Goal: Communication & Community: Answer question/provide support

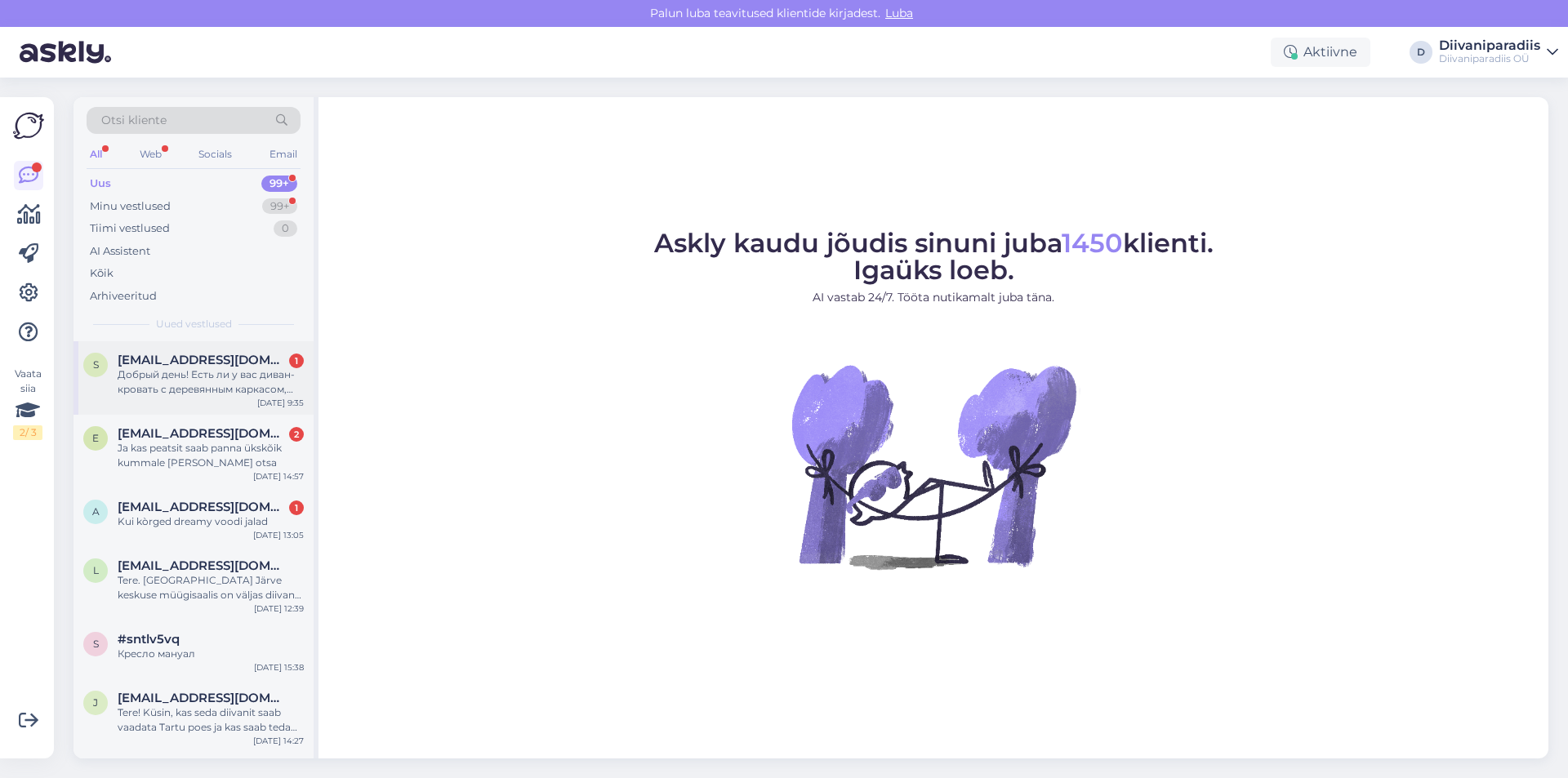
click at [216, 372] on div "Добрый день! Есть ли у вас диван-кровать с деревянным каркасом, который подойдё…" at bounding box center [211, 382] width 187 height 30
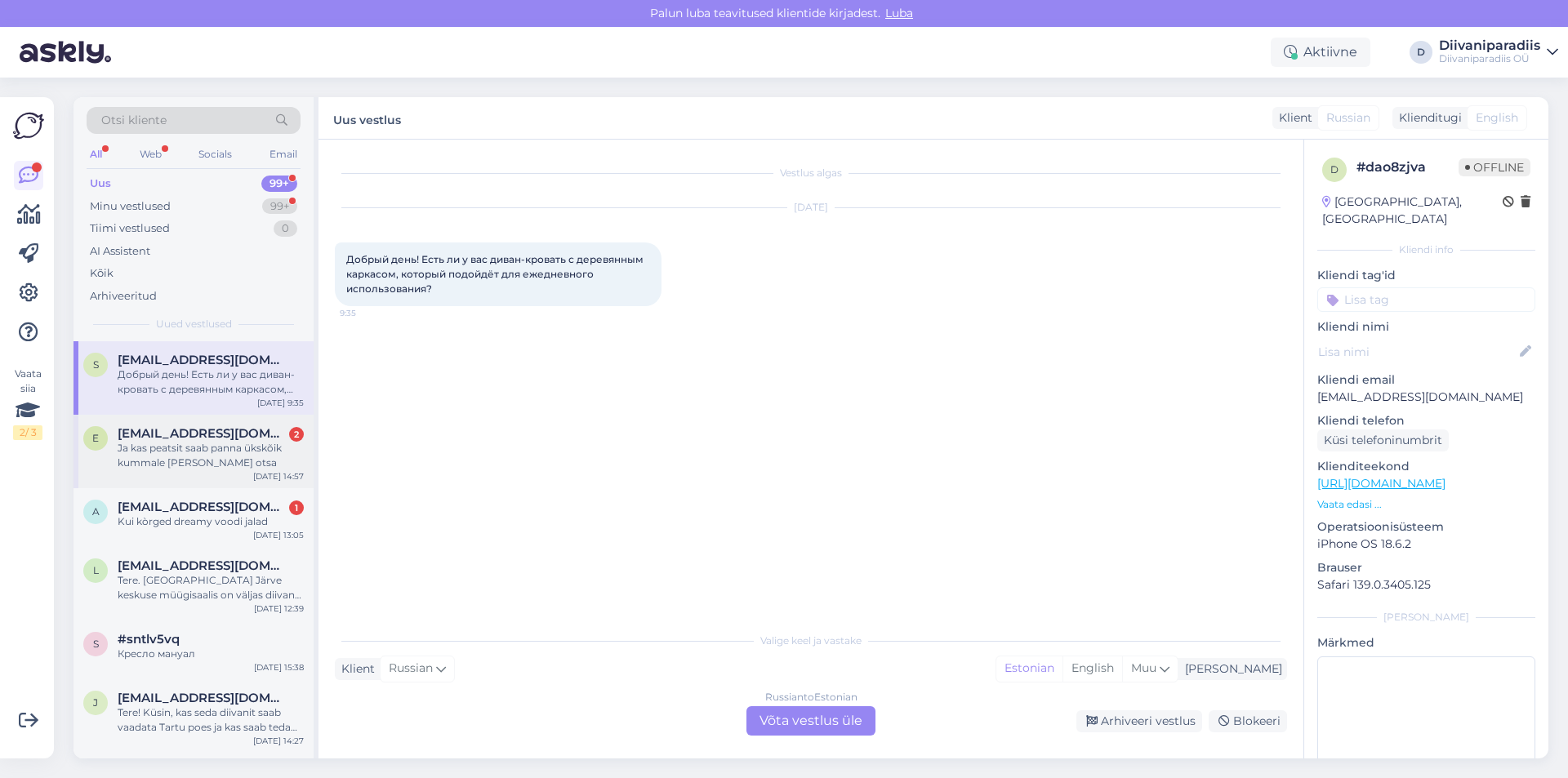
click at [175, 462] on div "Ja kas peatsit saab panna ükskõik kummale [PERSON_NAME] otsa" at bounding box center [211, 456] width 187 height 30
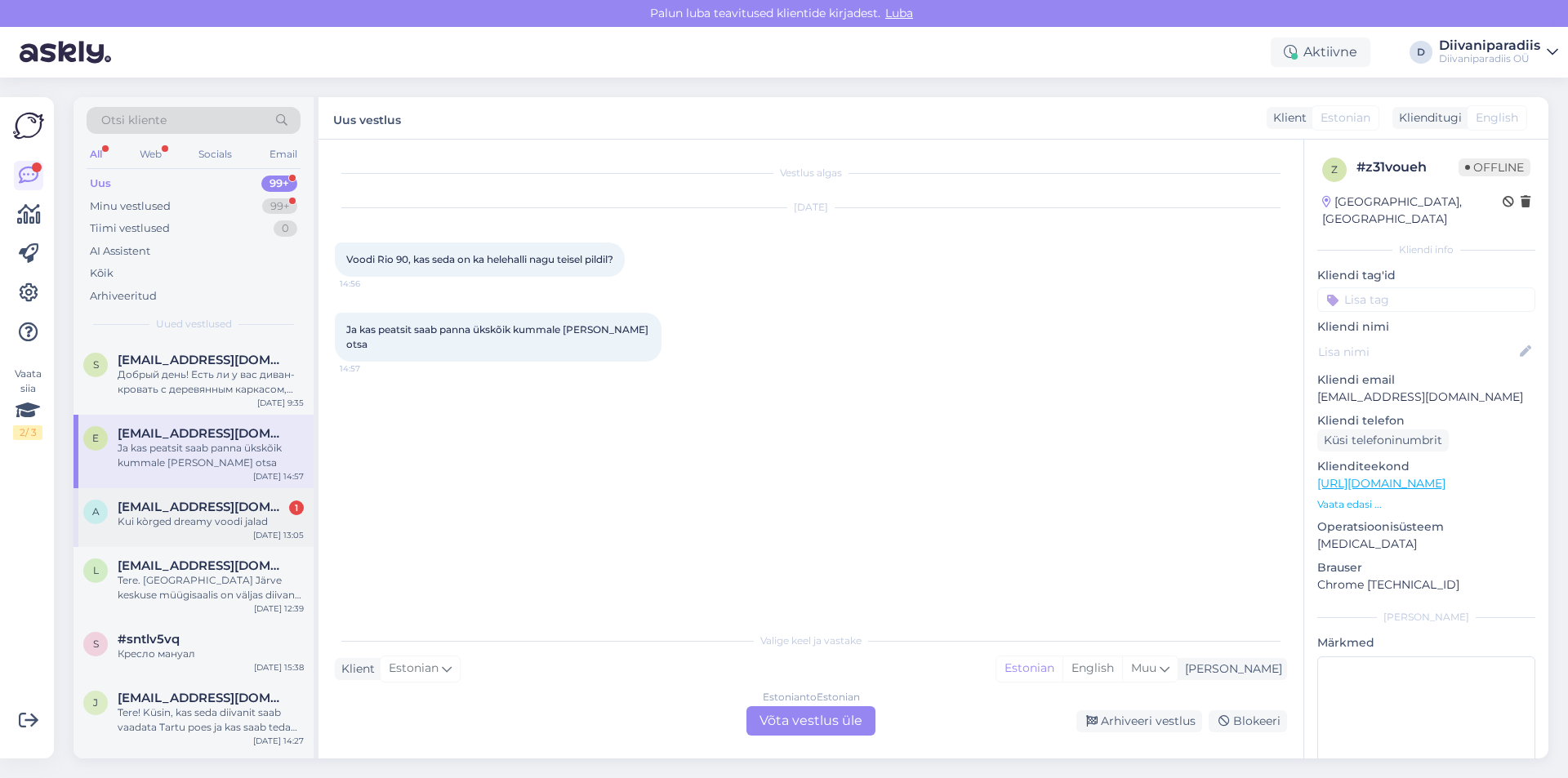
click at [176, 526] on div "Kui kòrged dreamy voodi jalad" at bounding box center [211, 521] width 187 height 14
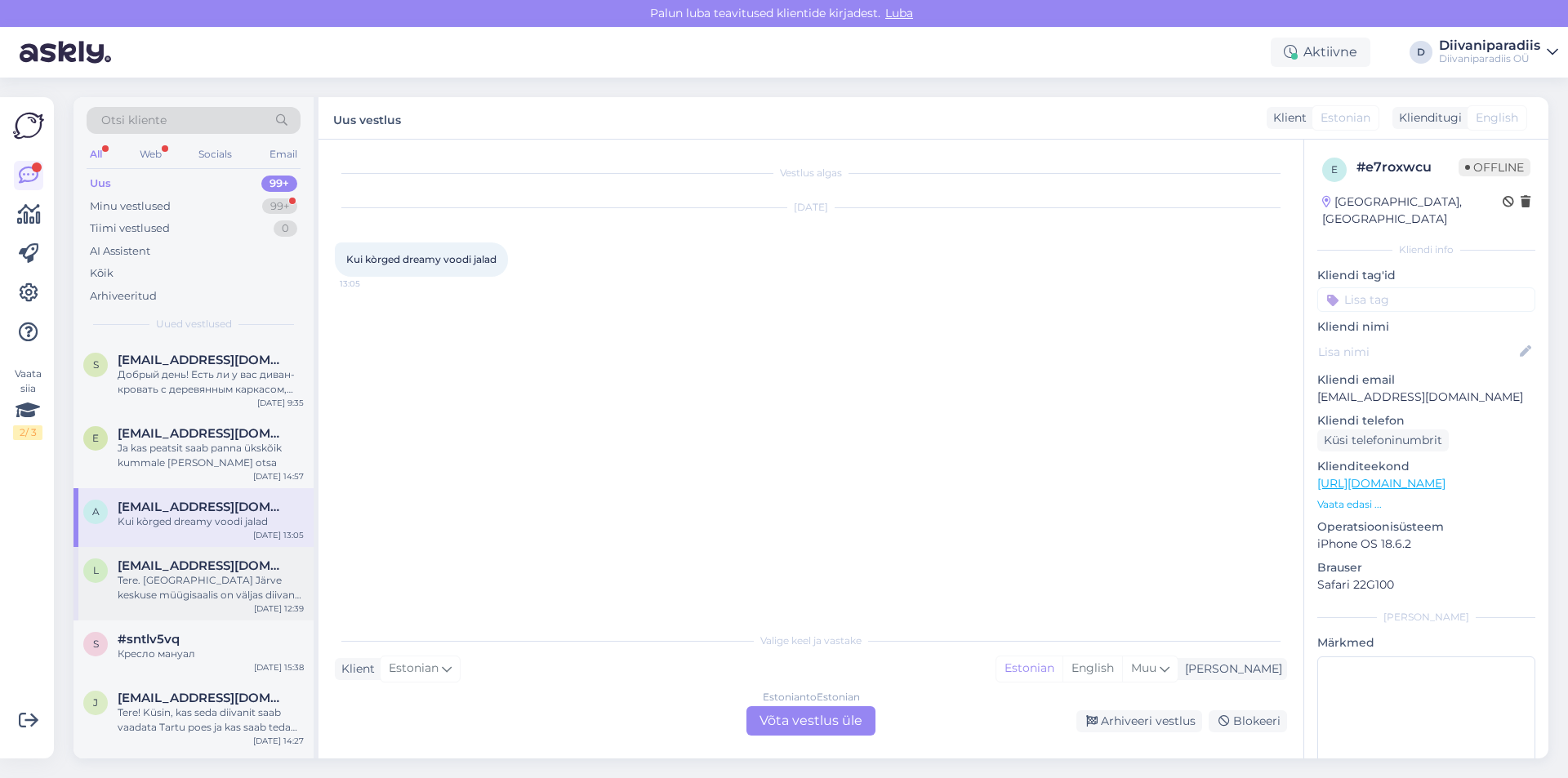
click at [210, 588] on div "Tere. [GEOGRAPHIC_DATA] Järve keskuse müügisaalis on väljas diivan nimega MAURO…" at bounding box center [211, 588] width 187 height 30
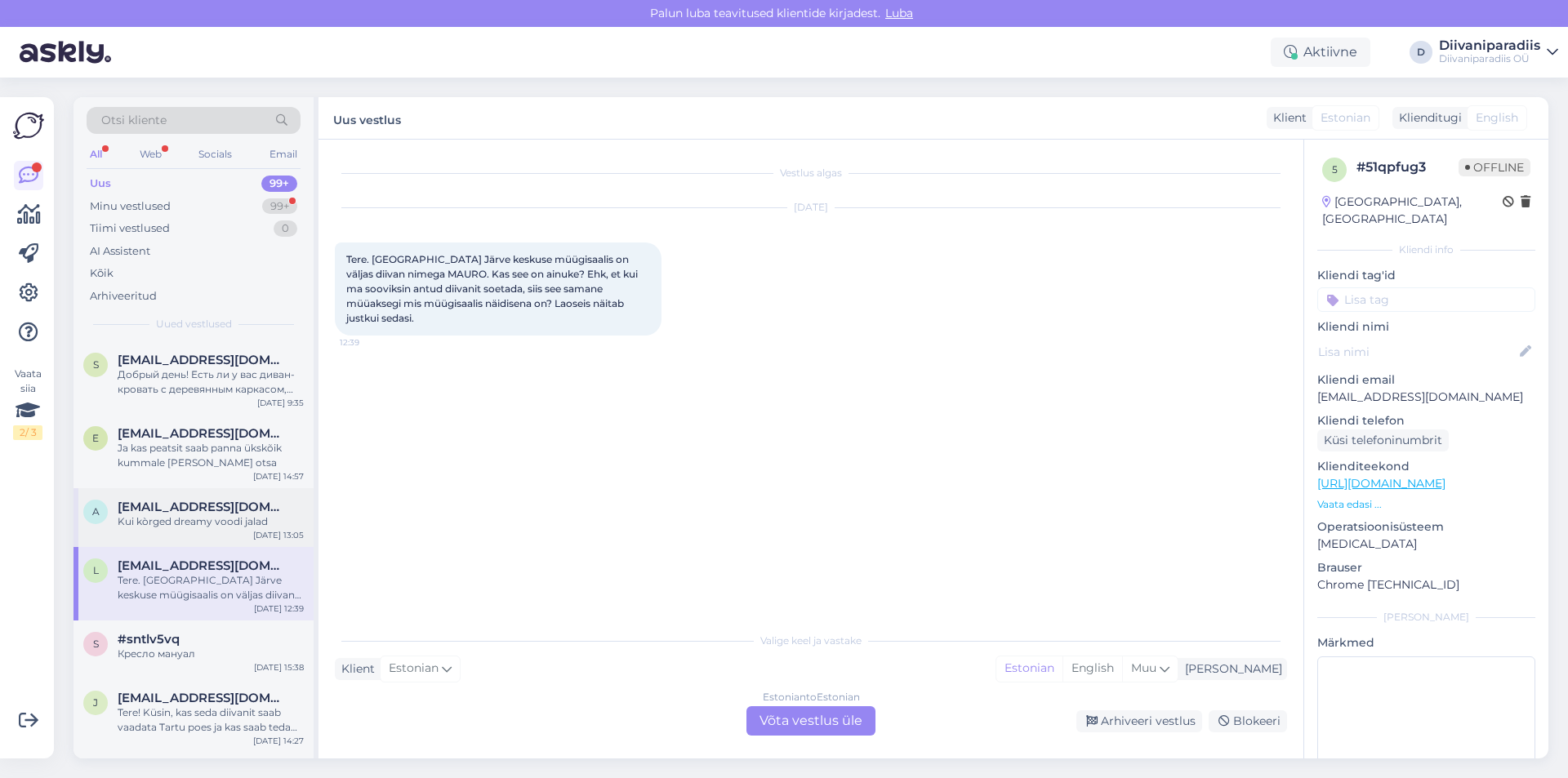
click at [218, 527] on div "Kui kòrged dreamy voodi jalad" at bounding box center [211, 521] width 187 height 14
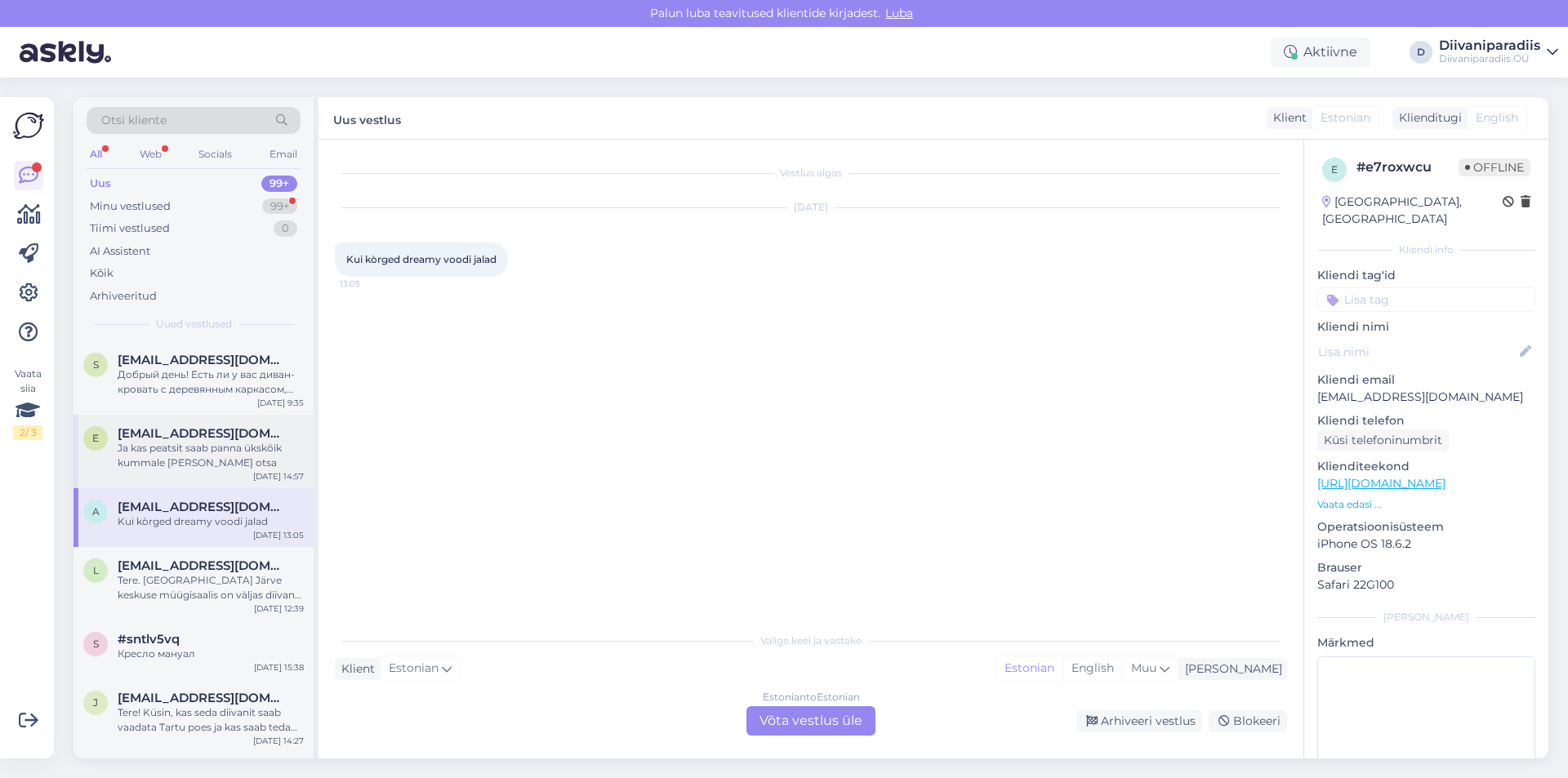
click at [192, 458] on div "Ja kas peatsit saab panna ükskõik kummale [PERSON_NAME] otsa" at bounding box center [211, 456] width 187 height 30
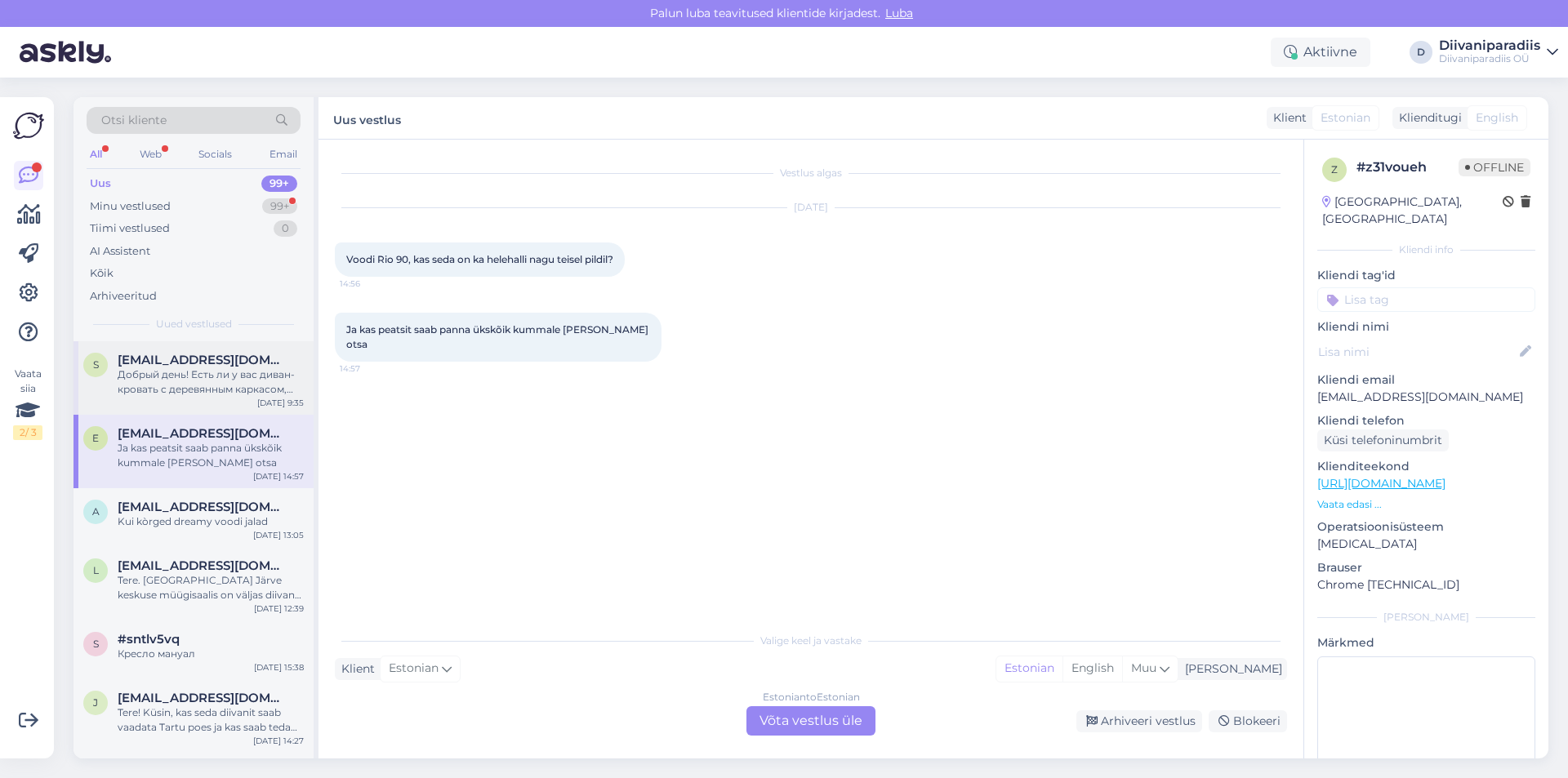
click at [195, 382] on div "Добрый день! Есть ли у вас диван-кровать с деревянным каркасом, который подойдё…" at bounding box center [211, 382] width 187 height 30
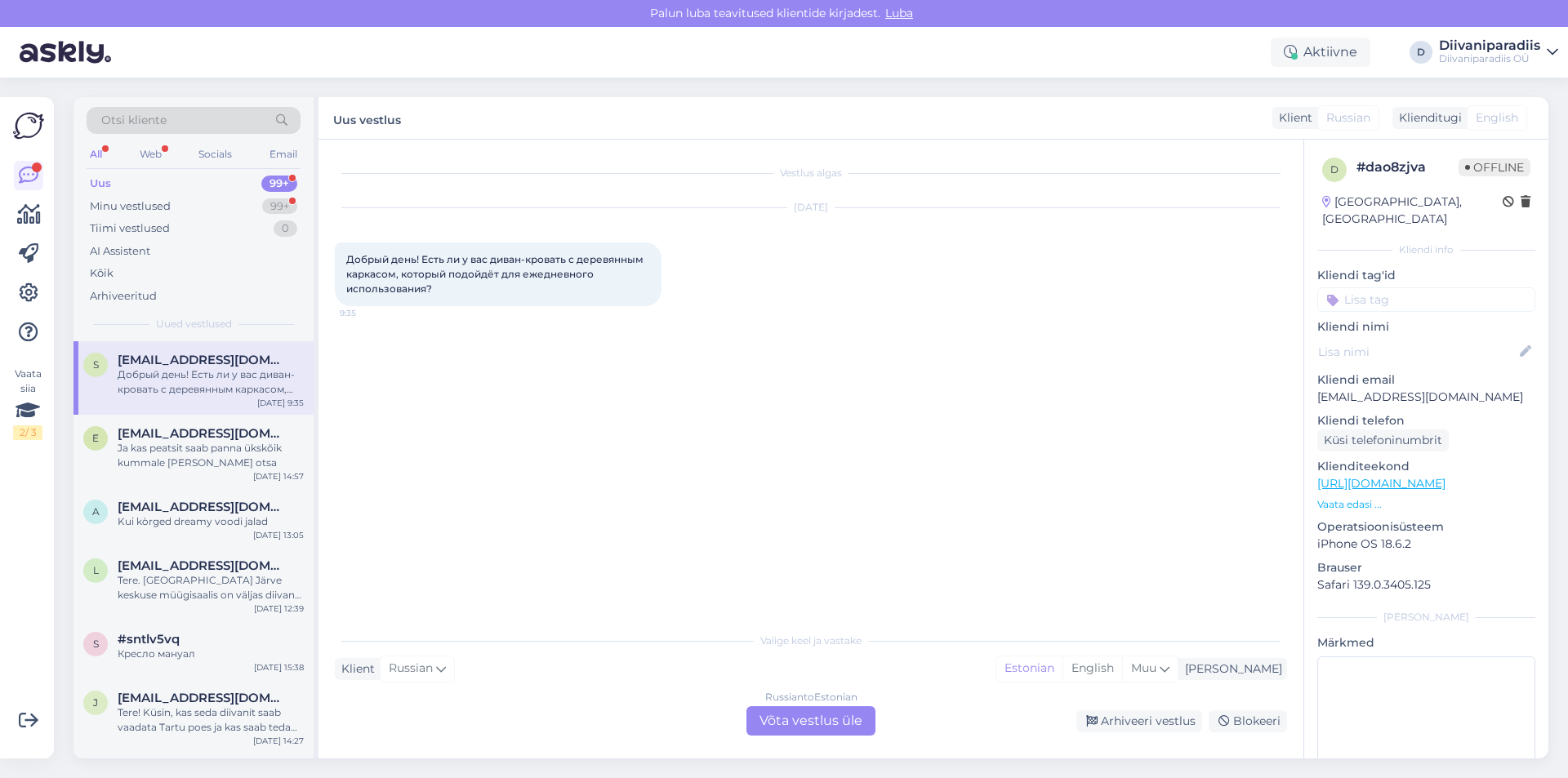
click at [242, 186] on div "Uus 99+" at bounding box center [193, 184] width 214 height 23
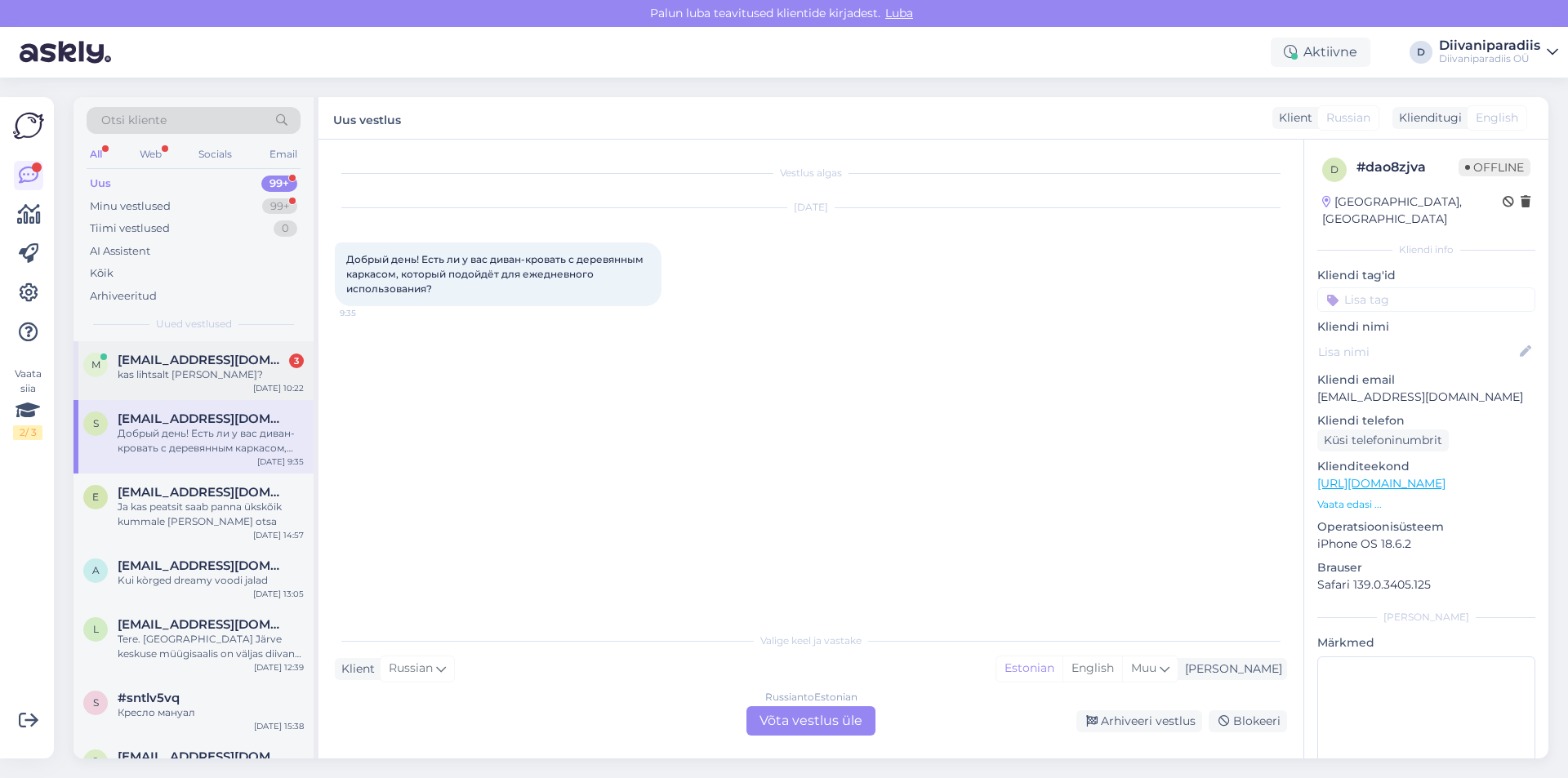
click at [187, 382] on div "m marilintuisk@hotmail.com 3 kas lihtsalt papp? Sep 8 10:22" at bounding box center [193, 370] width 240 height 59
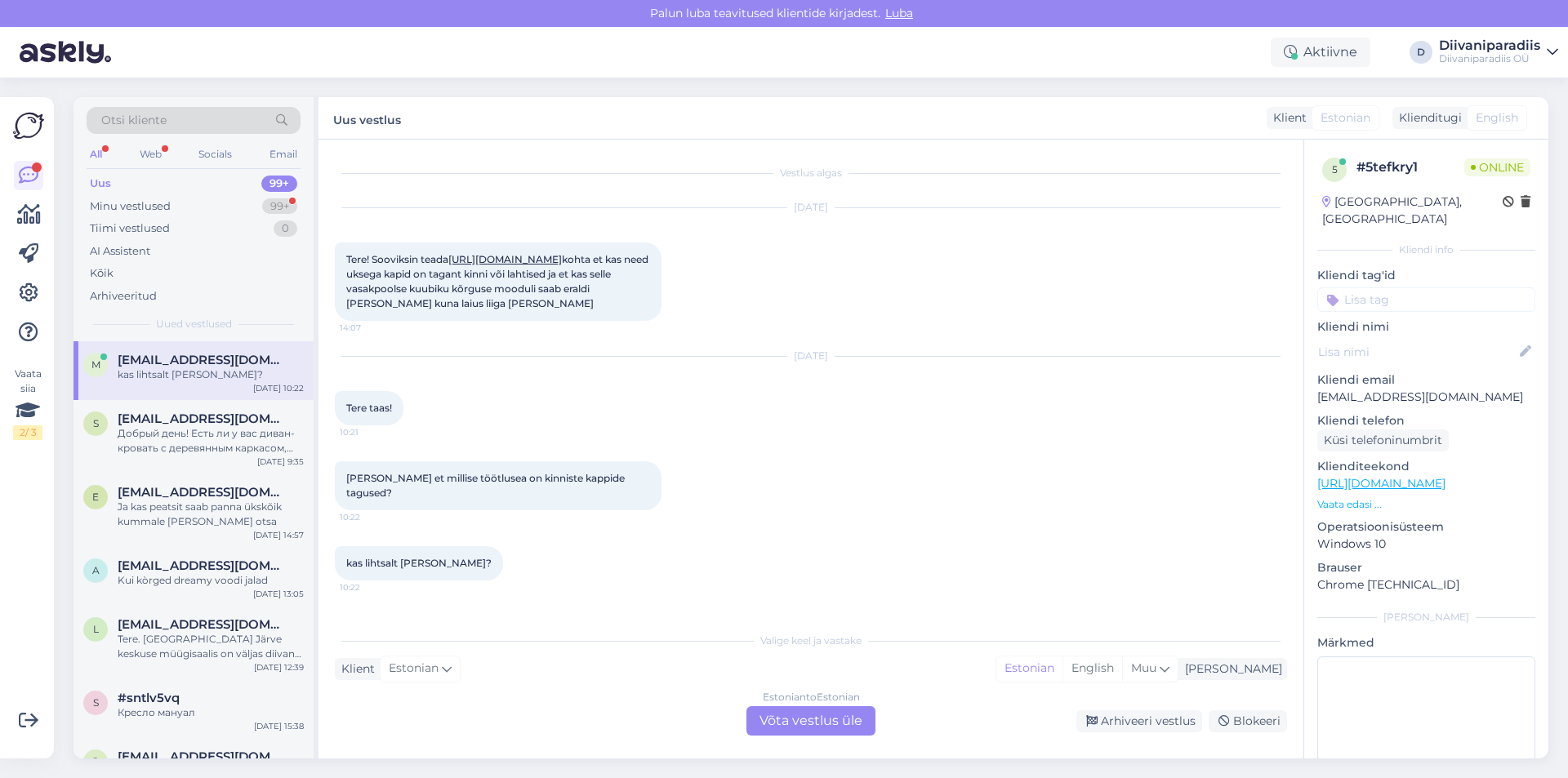
click at [783, 714] on div "Estonian to Estonian Võta vestlus üle" at bounding box center [810, 721] width 129 height 30
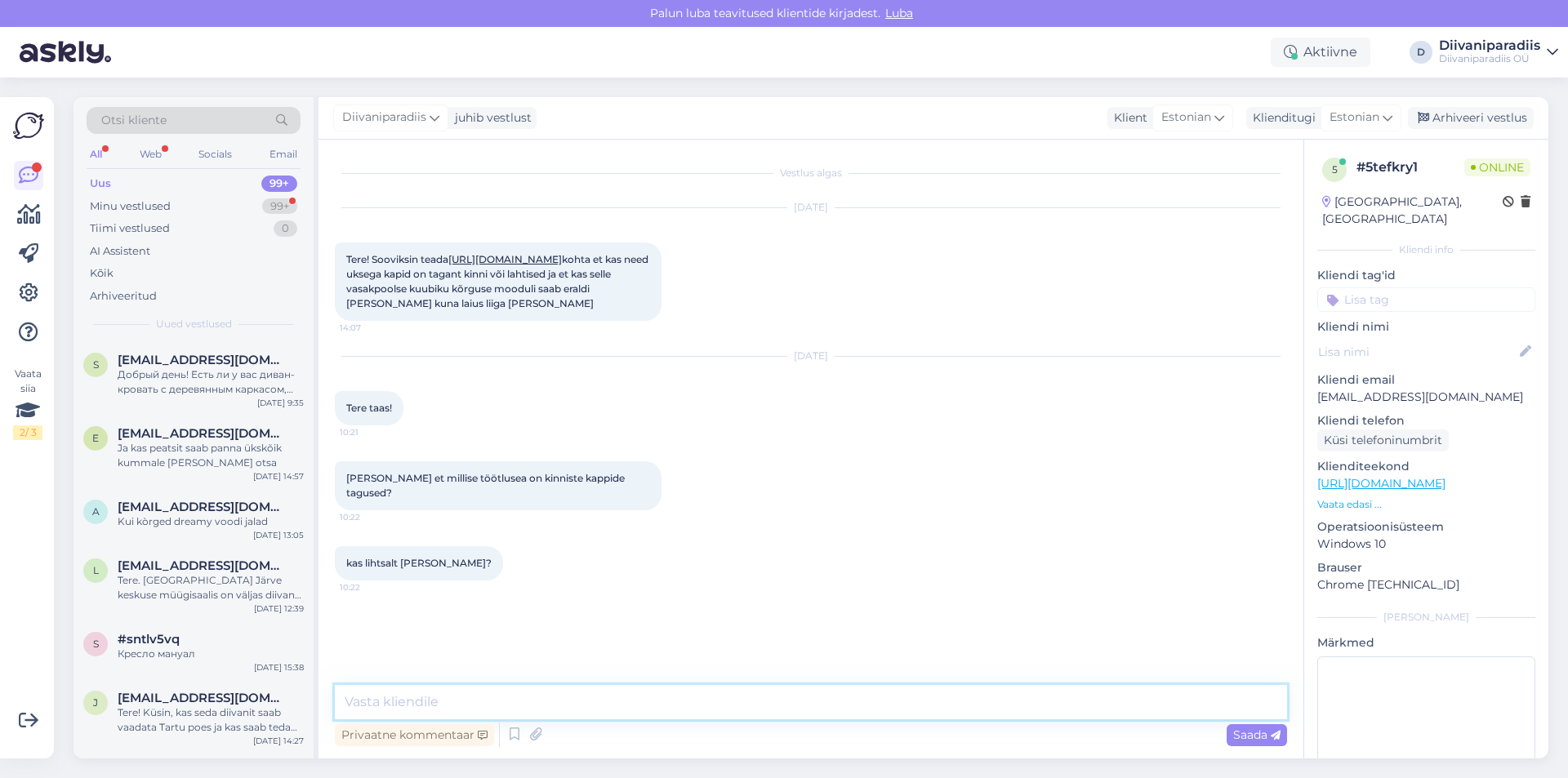
click at [585, 712] on textarea at bounding box center [810, 703] width 952 height 35
click at [430, 712] on textarea "Tere! Edastan teile Tartu poe tel. numbr" at bounding box center [810, 703] width 952 height 35
click at [648, 703] on textarea "Tere! Edastame teile Tartu poe tel. numbr" at bounding box center [810, 703] width 952 height 35
click at [421, 710] on textarea "Tere! Edastame teile Tartu poe tel. numbri - saate sealt kõige kiirema vastuse." at bounding box center [810, 703] width 952 height 35
click at [393, 699] on textarea "Tere! Edastame teile Tartu poe tel. numbri - saate sealt kõige kiirema vastuse." at bounding box center [810, 703] width 952 height 35
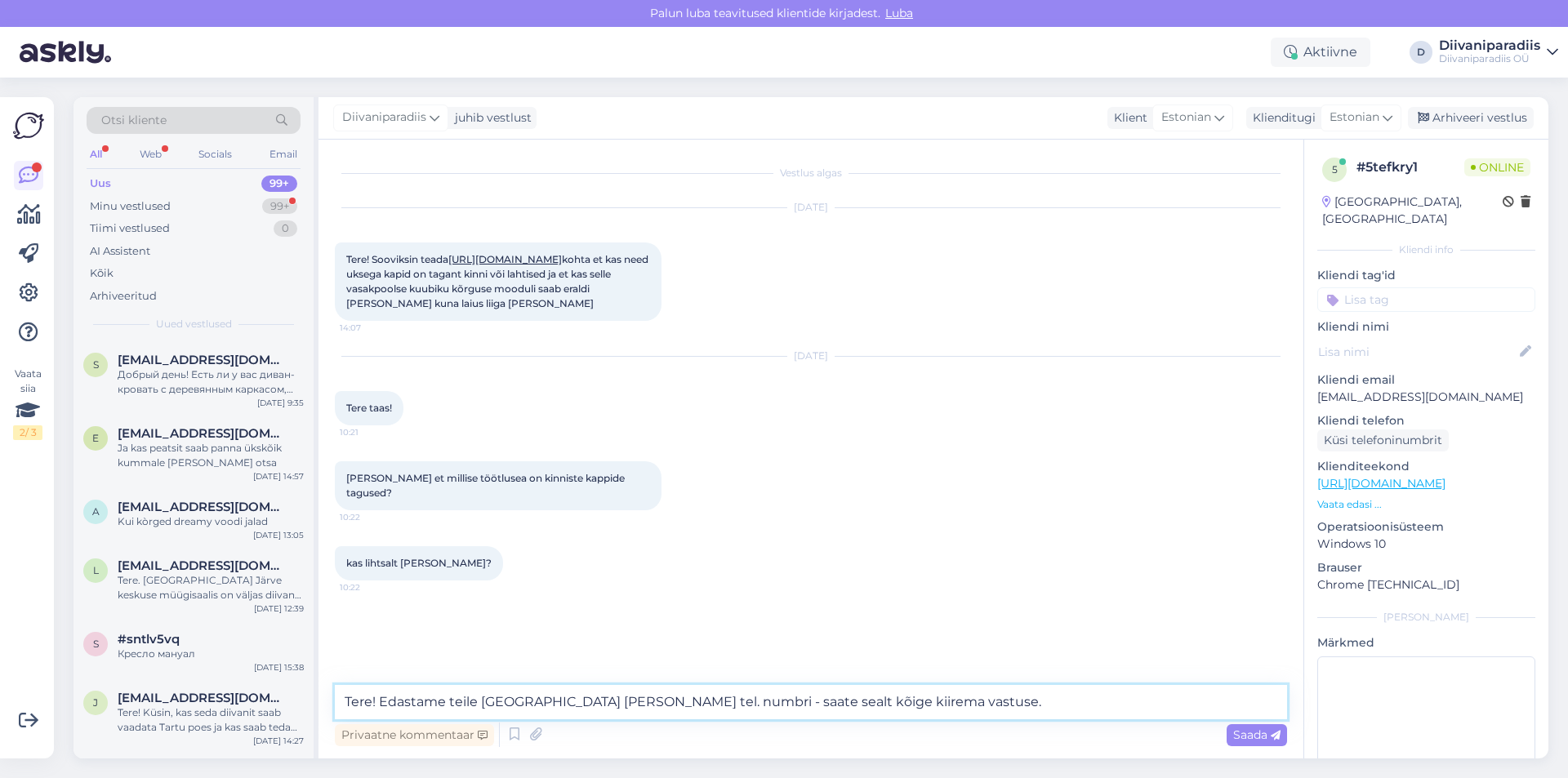
click at [388, 704] on textarea "Tere! Edastame teile Tartu poe tel. numbri - saate sealt kõige kiirema vastuse." at bounding box center [810, 703] width 952 height 35
click at [382, 702] on textarea "Tere! Edastame teile Tartu poe tel. numbri - saate sealt kõige kiirema vastuse." at bounding box center [810, 703] width 952 height 35
click at [706, 707] on textarea "Tere! Edastame teile Tartu poe tel. numbri - saate sealt kõige kiirema vastuse." at bounding box center [810, 703] width 952 height 35
click at [903, 703] on textarea "Tere! Edastame teile Tartu poe tel. numbri - saate sealt kõige kiirema vastuse." at bounding box center [810, 703] width 952 height 35
type textarea "Tere! Edastame teile Tartu poe tel. numbri - saate sealt kõige kiirema vastuse.…"
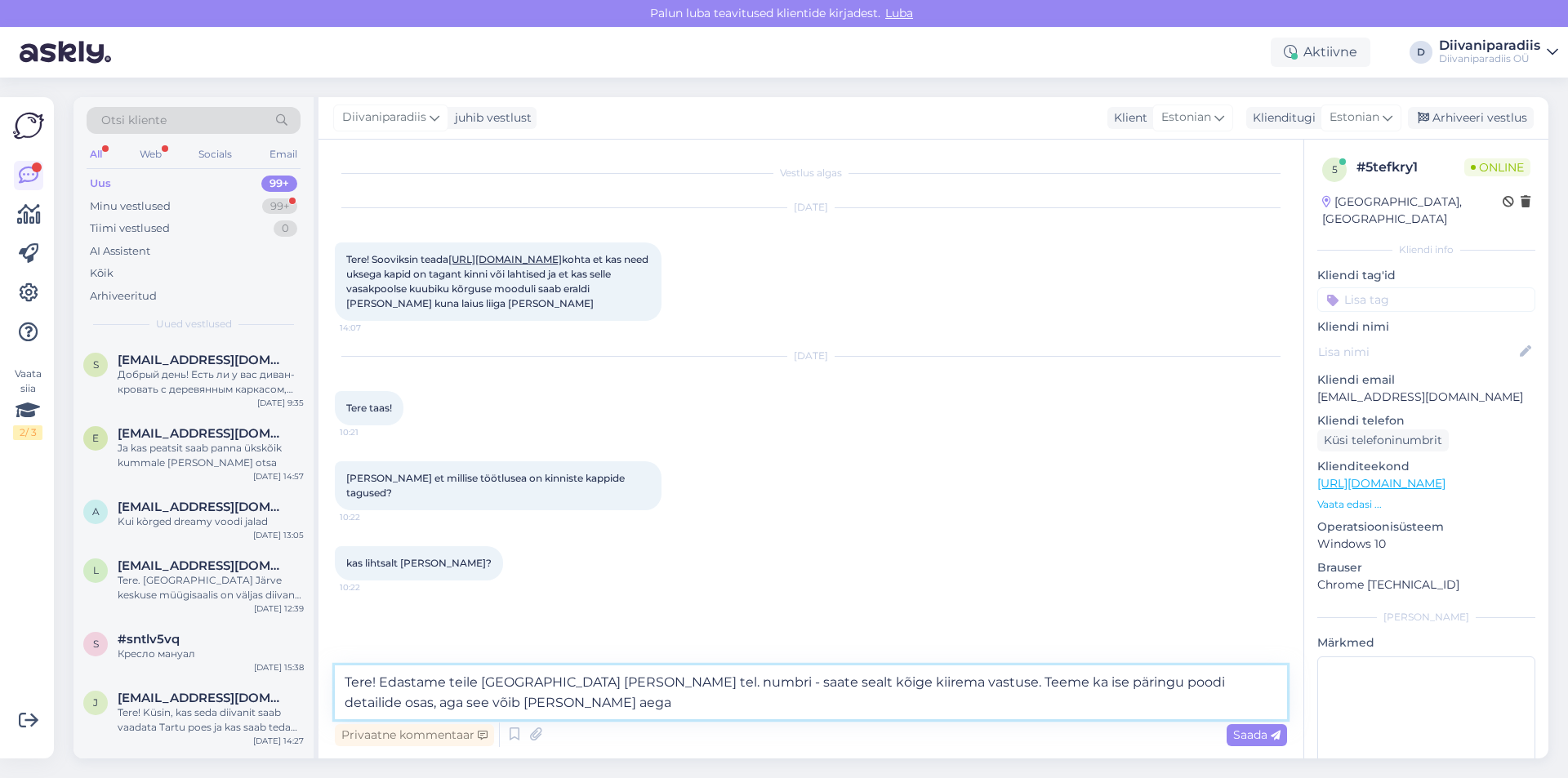
click at [816, 676] on textarea "Tere! Edastame teile Tartu poe tel. numbri - saate sealt kõige kiirema vastuse.…" at bounding box center [810, 692] width 952 height 54
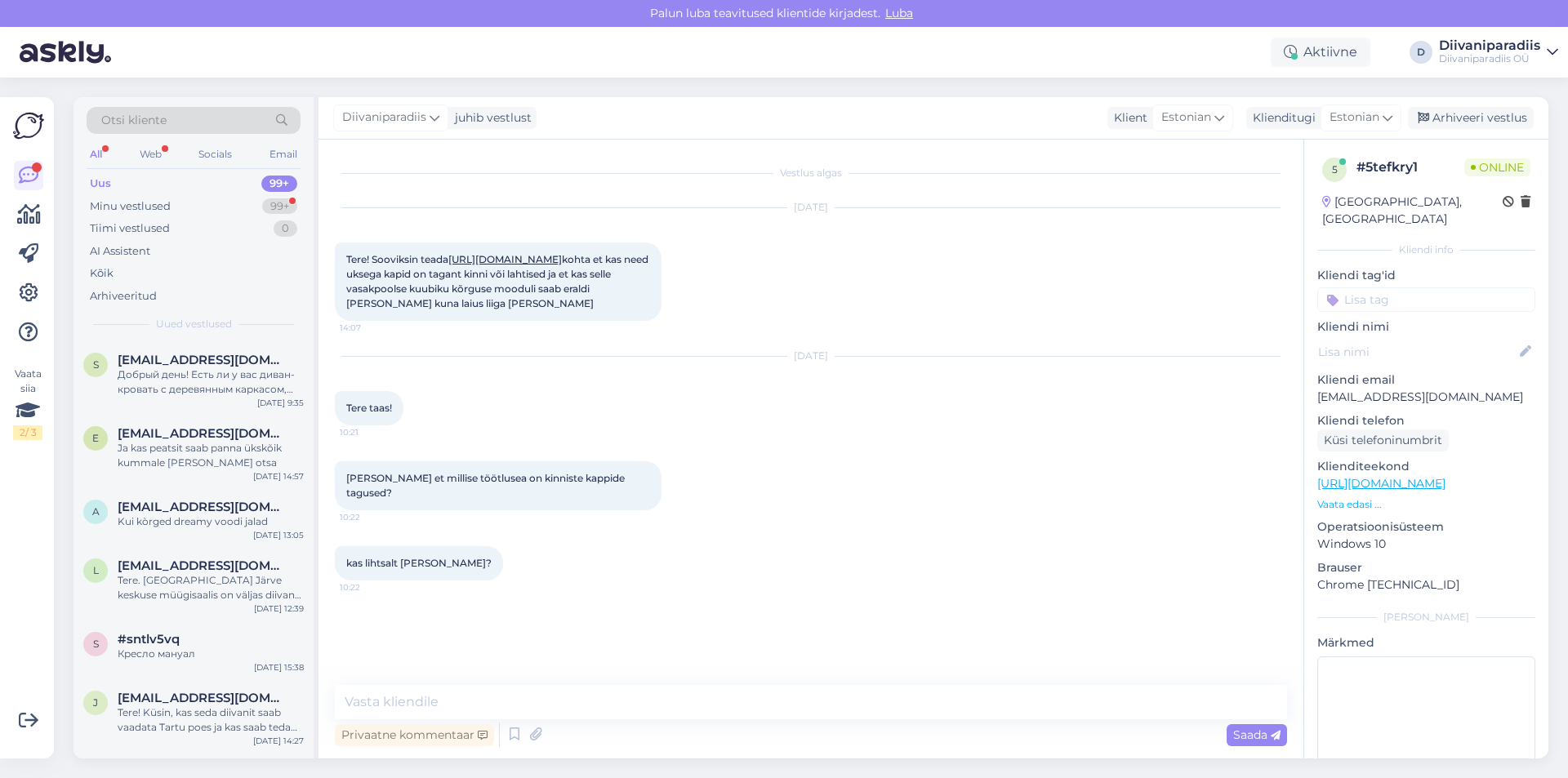
click at [870, 604] on div "Vestlus algas Aug 17 2025 Tere! Sooviksin teada https://paradiis.ee/et/toode/ri…" at bounding box center [818, 413] width 967 height 514
click at [561, 258] on link "[URL][DOMAIN_NAME]" at bounding box center [505, 259] width 113 height 13
click at [498, 700] on textarea at bounding box center [810, 703] width 952 height 35
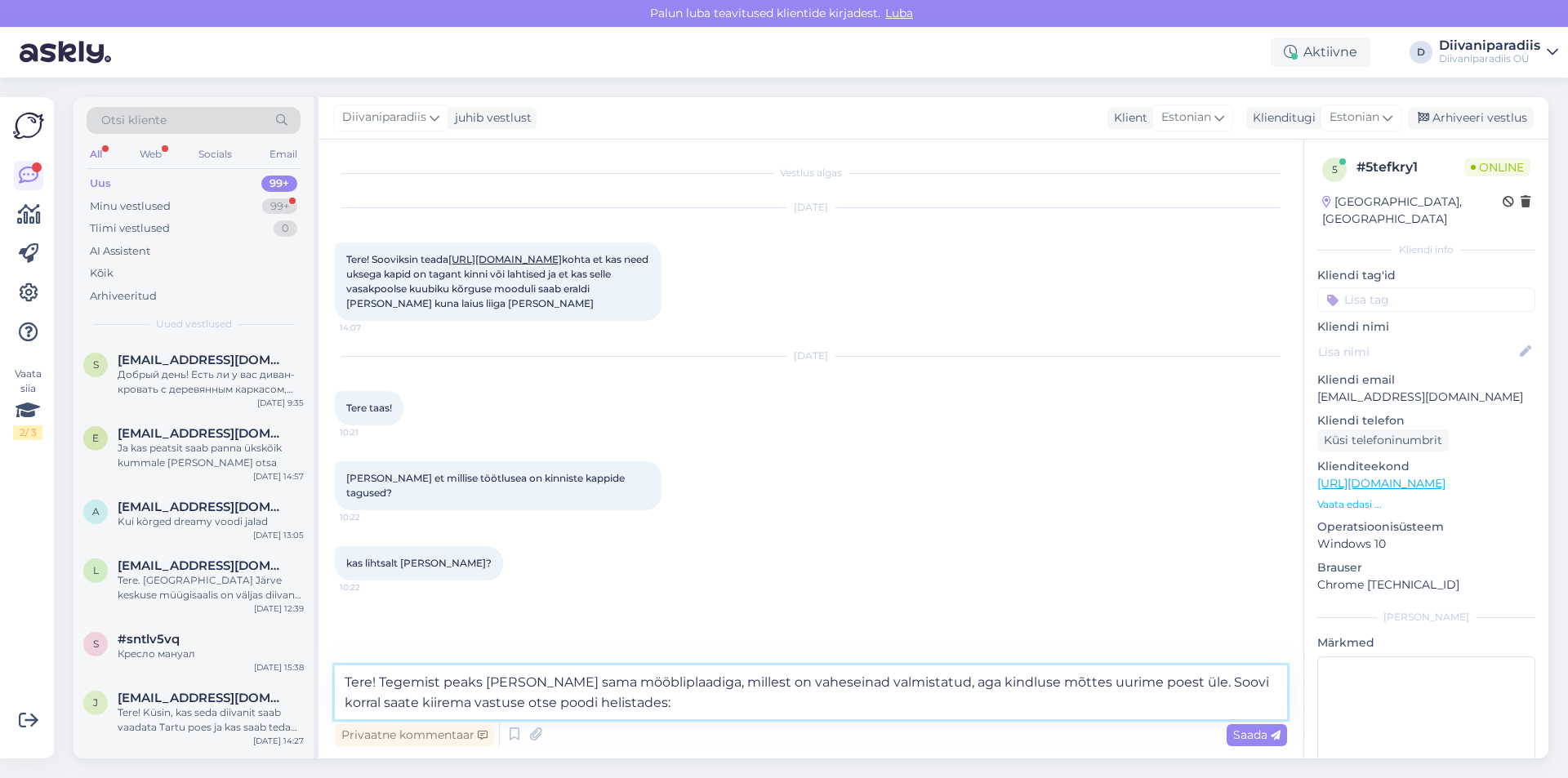
paste textarea "395RILPALEOSAPOAK"
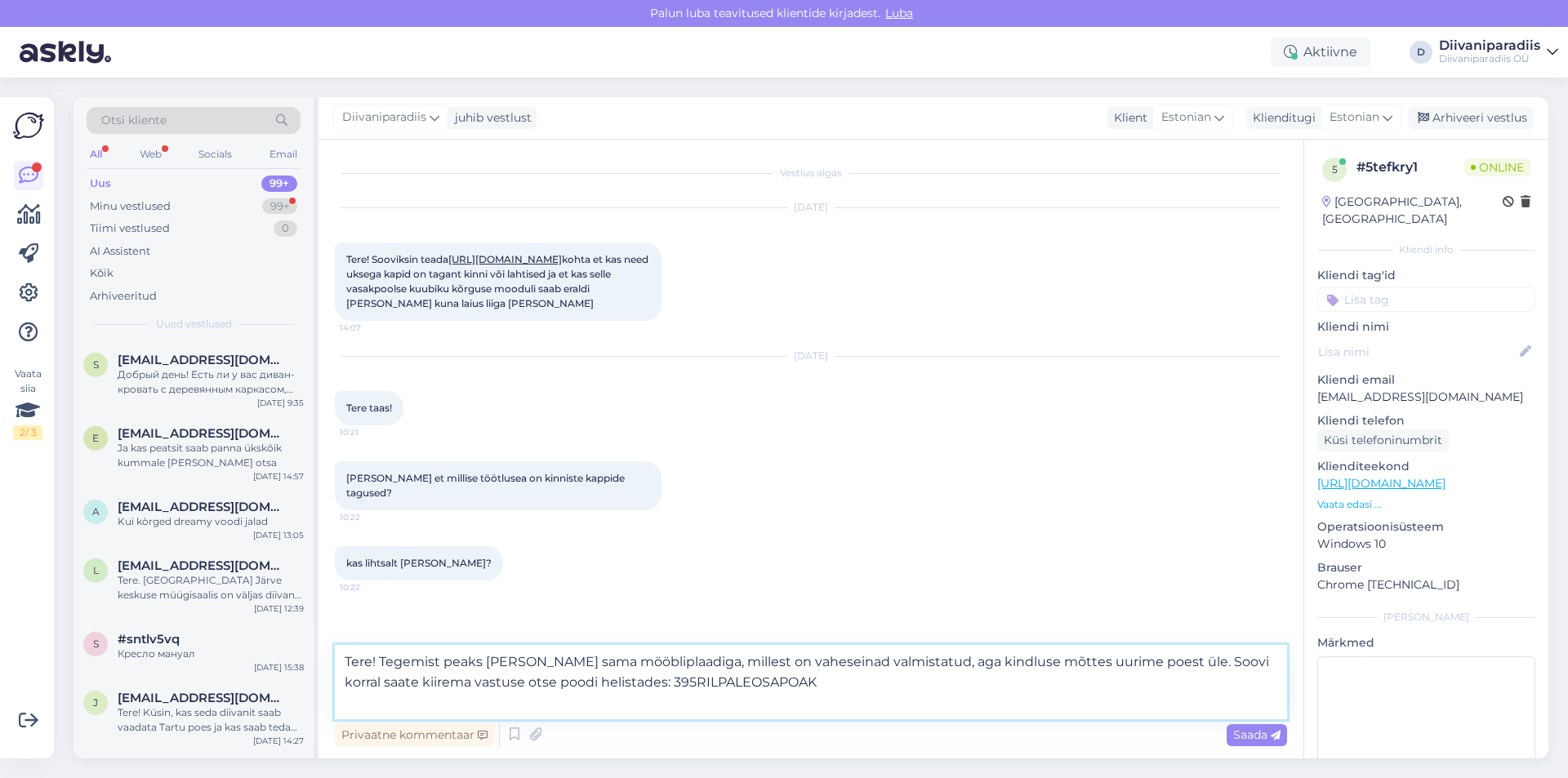
drag, startPoint x: 810, startPoint y: 692, endPoint x: 635, endPoint y: 686, distance: 175.1
click at [635, 686] on textarea "Tere! Tegemist peaks olema selle sama mööbliplaadiga, millest on vaheseinad val…" at bounding box center [810, 682] width 952 height 74
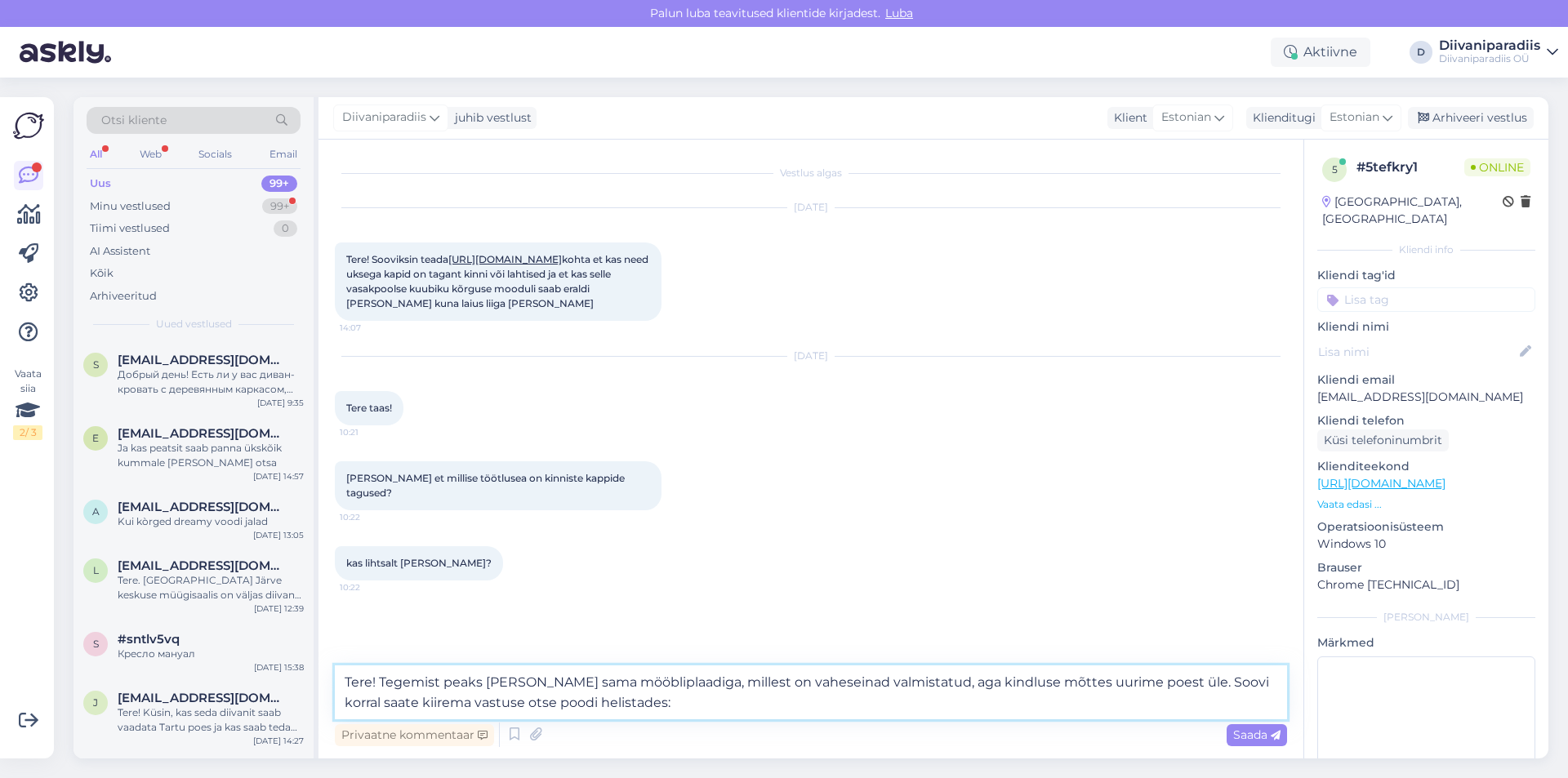
paste textarea "53405004"
type textarea "Tere! Tegemist peaks [PERSON_NAME] sama mööbliplaadiga, millest on vaheseinad v…"
click at [1241, 740] on span "Saada" at bounding box center [1257, 735] width 47 height 14
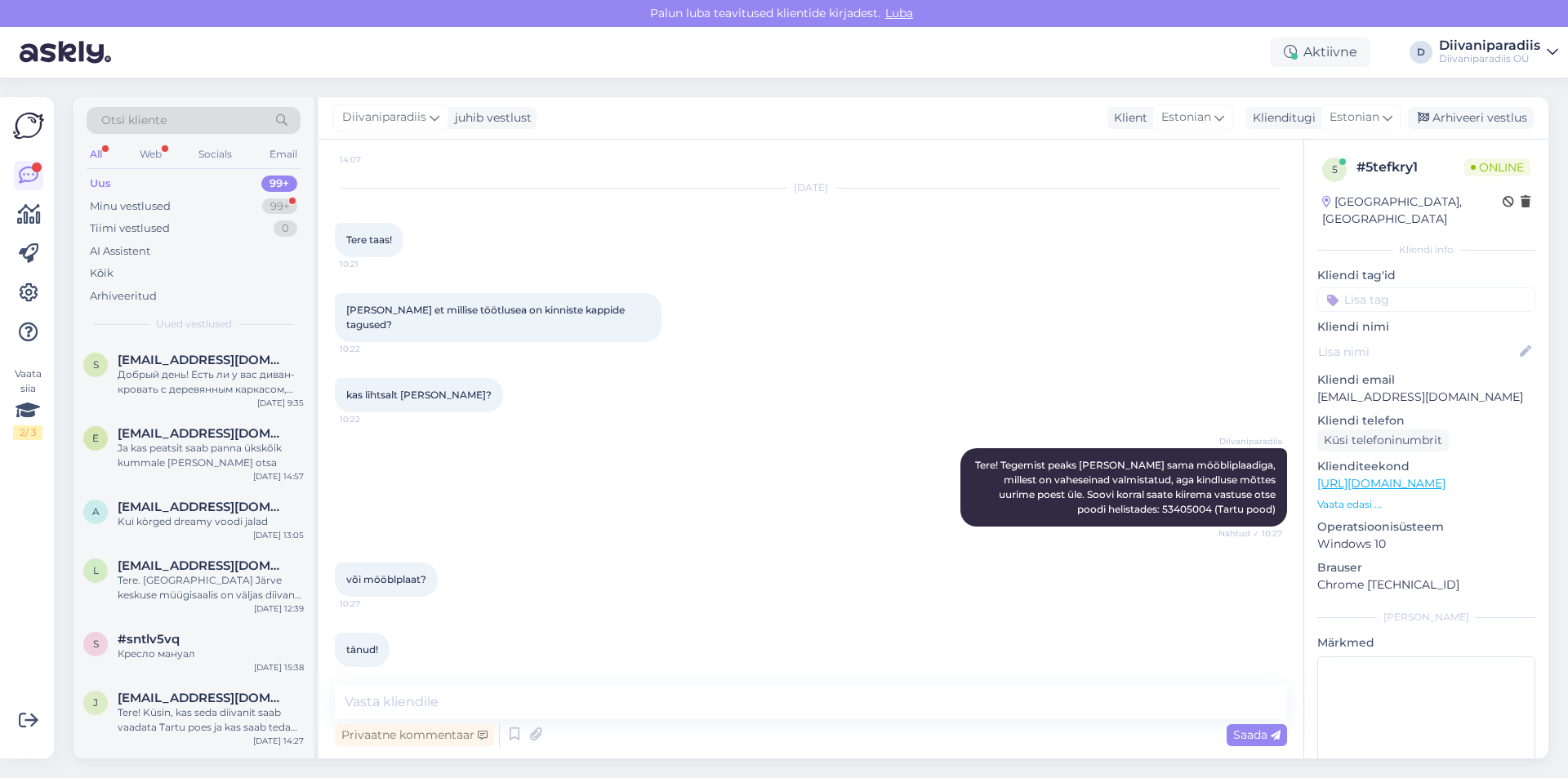
scroll to position [238, 0]
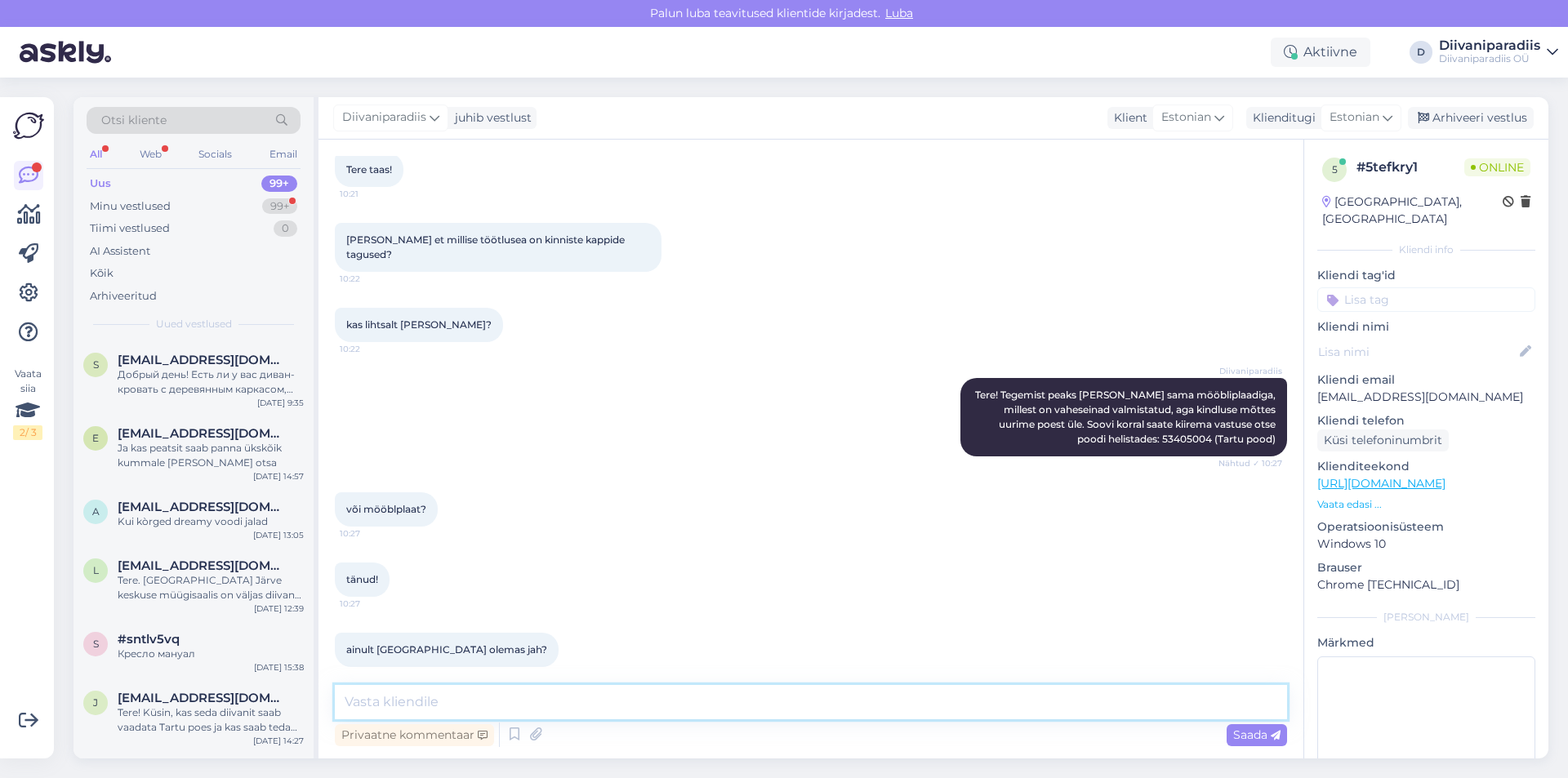
click at [485, 700] on textarea at bounding box center [810, 703] width 952 height 35
type textarea "a"
type textarea "[GEOGRAPHIC_DATA], [GEOGRAPHIC_DATA] [PERSON_NAME][GEOGRAPHIC_DATA]"
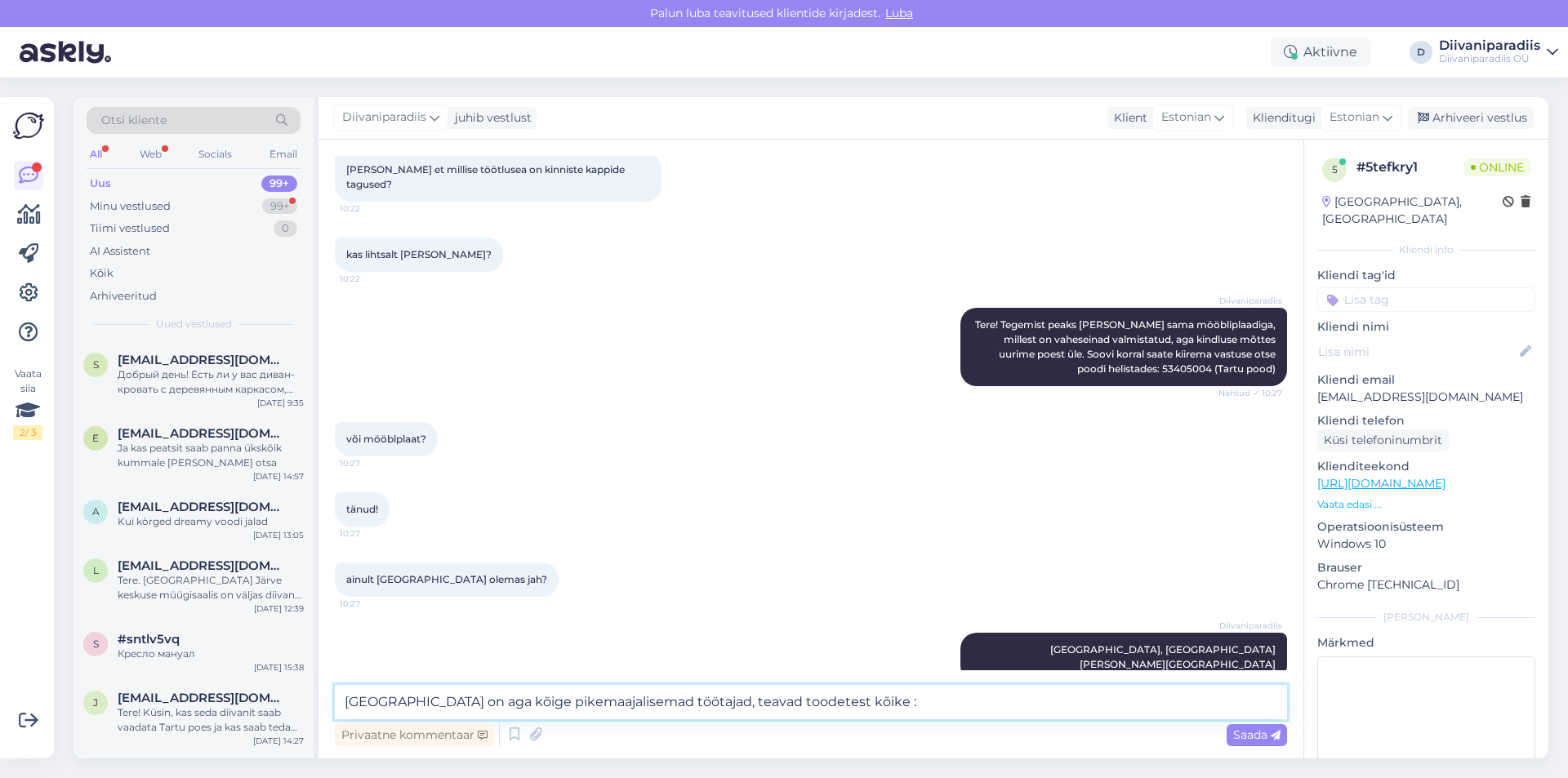
type textarea "[GEOGRAPHIC_DATA] on aga kõige pikemaajalisemad töötajad, teavad toodetest kõik…"
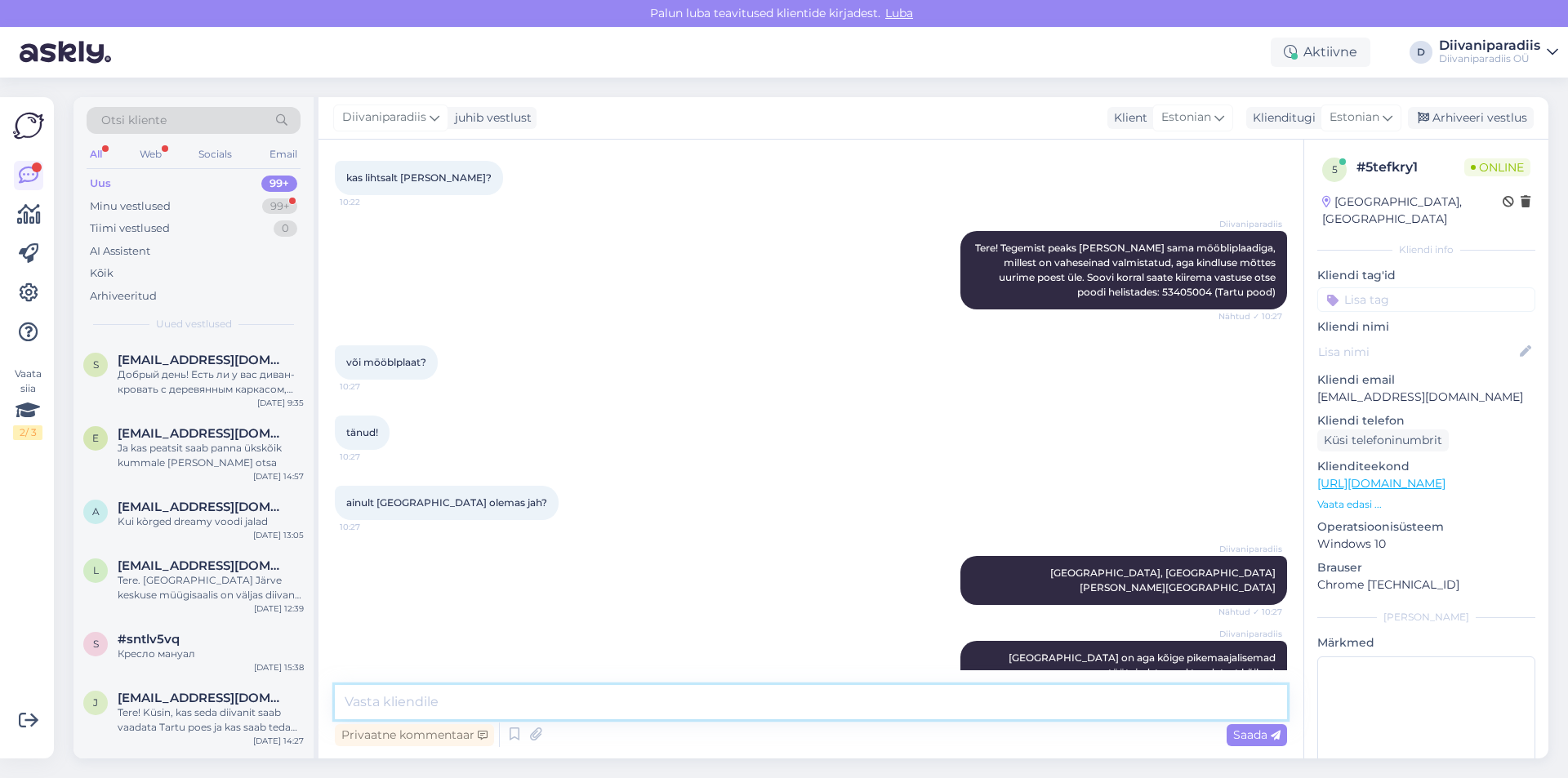
scroll to position [549, 0]
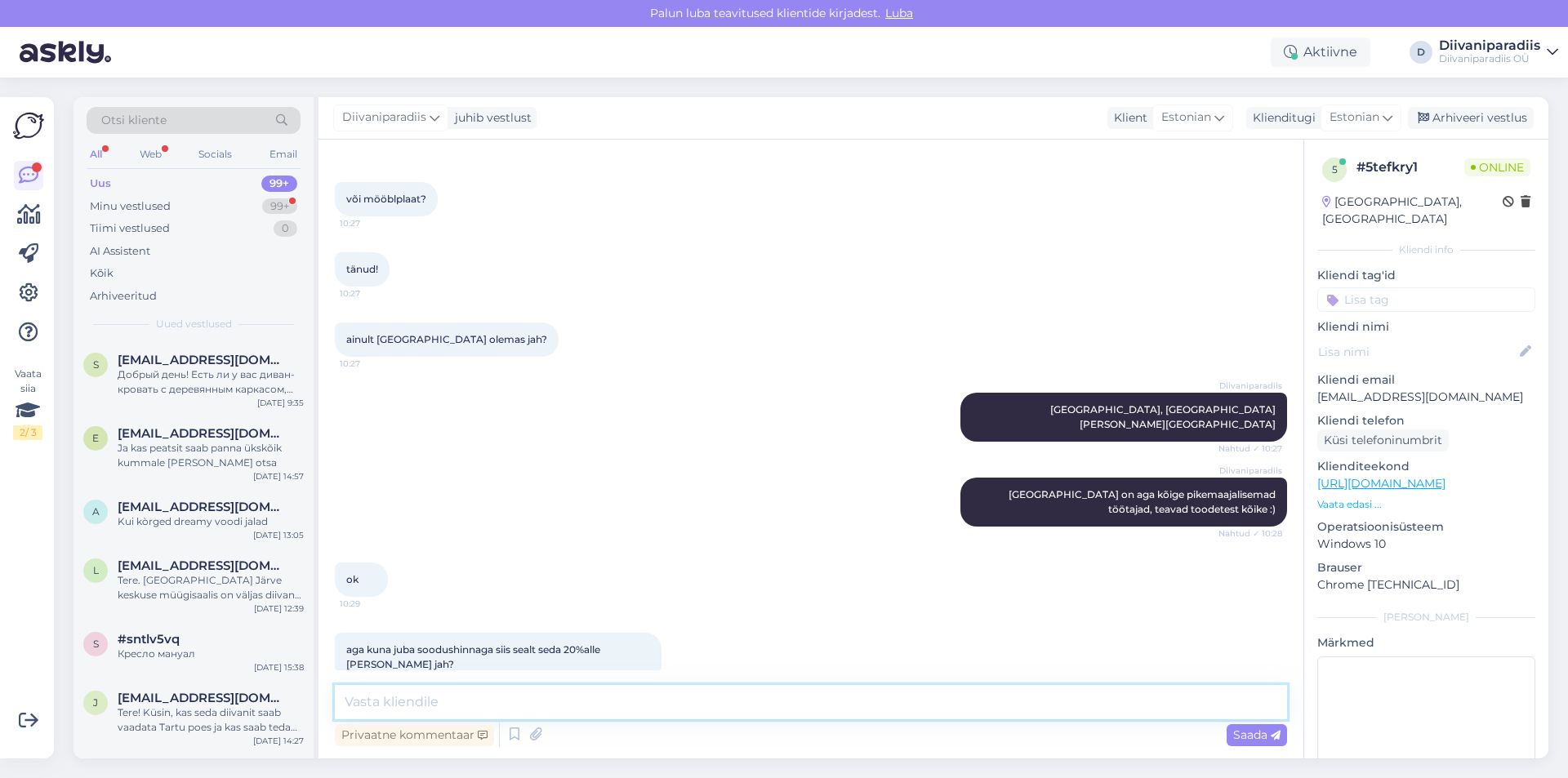
click at [455, 702] on textarea at bounding box center [810, 703] width 952 height 35
click at [421, 694] on textarea at bounding box center [810, 703] width 952 height 35
type textarea "Soodushind kokku on 20%, see peaks ilmuma mõne [PERSON_NAME]. [PERSON_NAME] on …"
click at [1244, 725] on div "Saada" at bounding box center [1257, 735] width 61 height 22
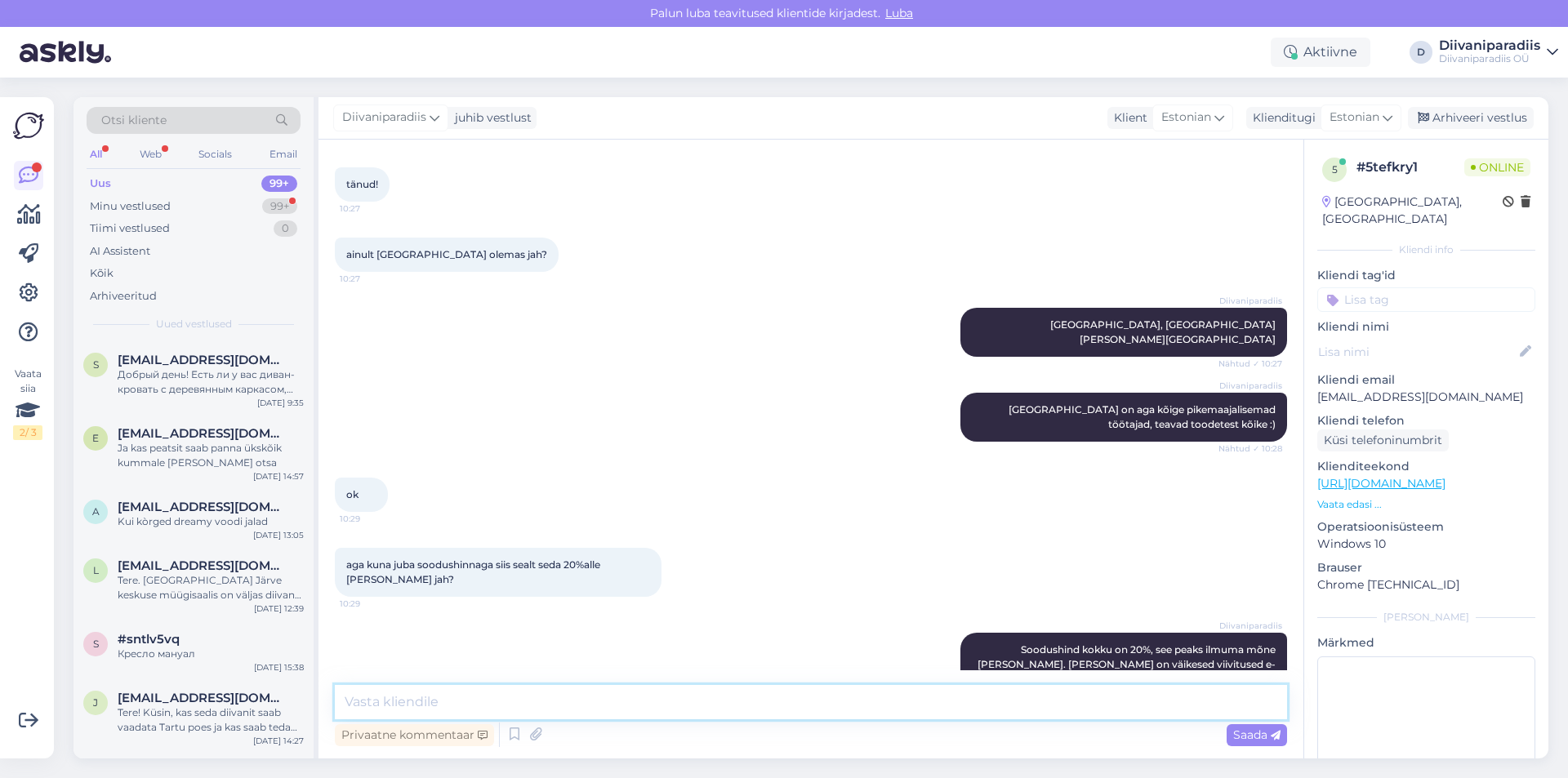
click at [645, 715] on textarea at bounding box center [810, 703] width 952 height 35
click at [410, 708] on textarea "Nüüd on olemas!" at bounding box center [810, 703] width 952 height 35
type textarea "Nüüd on juba olemas!"
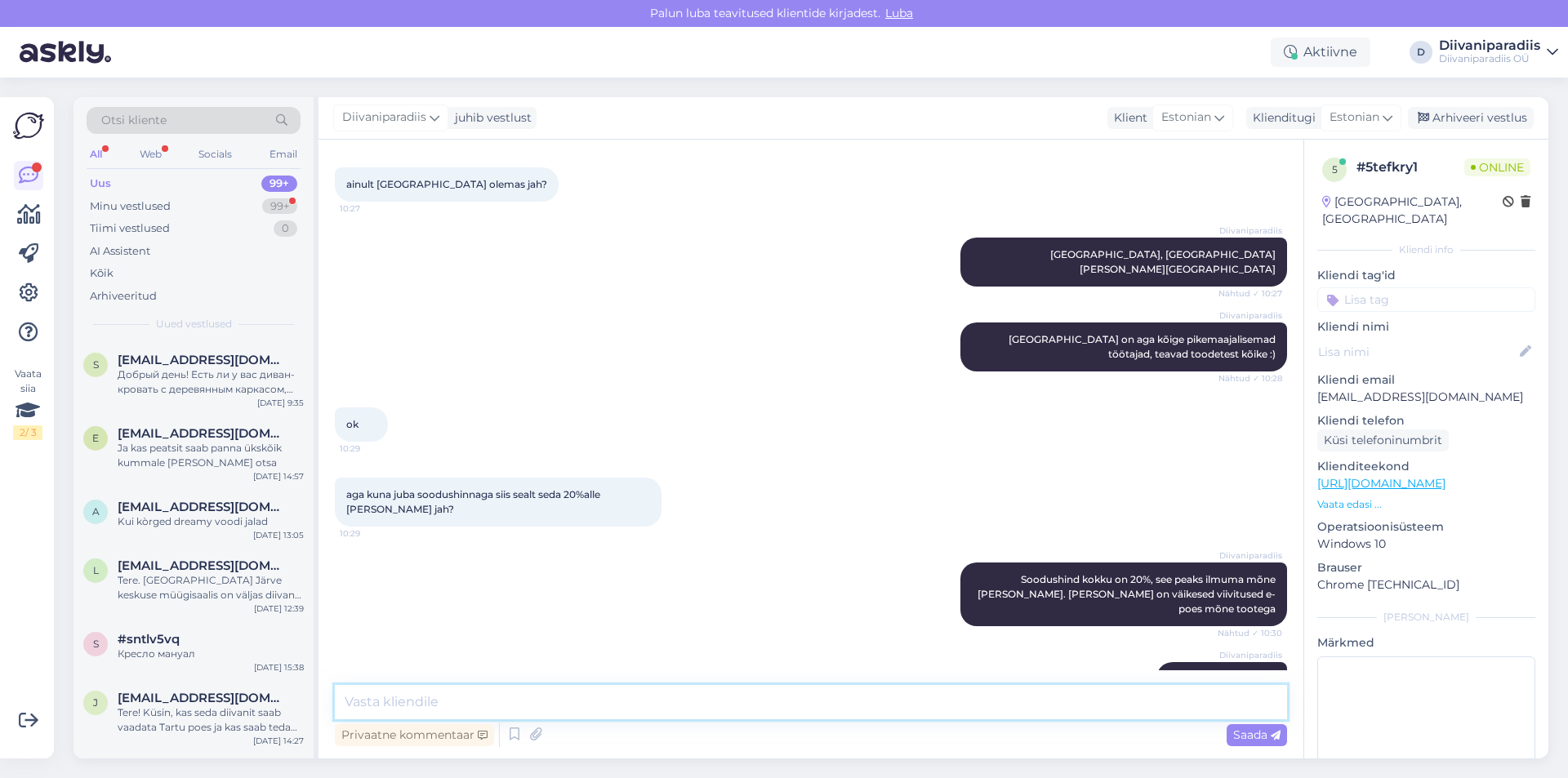
scroll to position [774, 0]
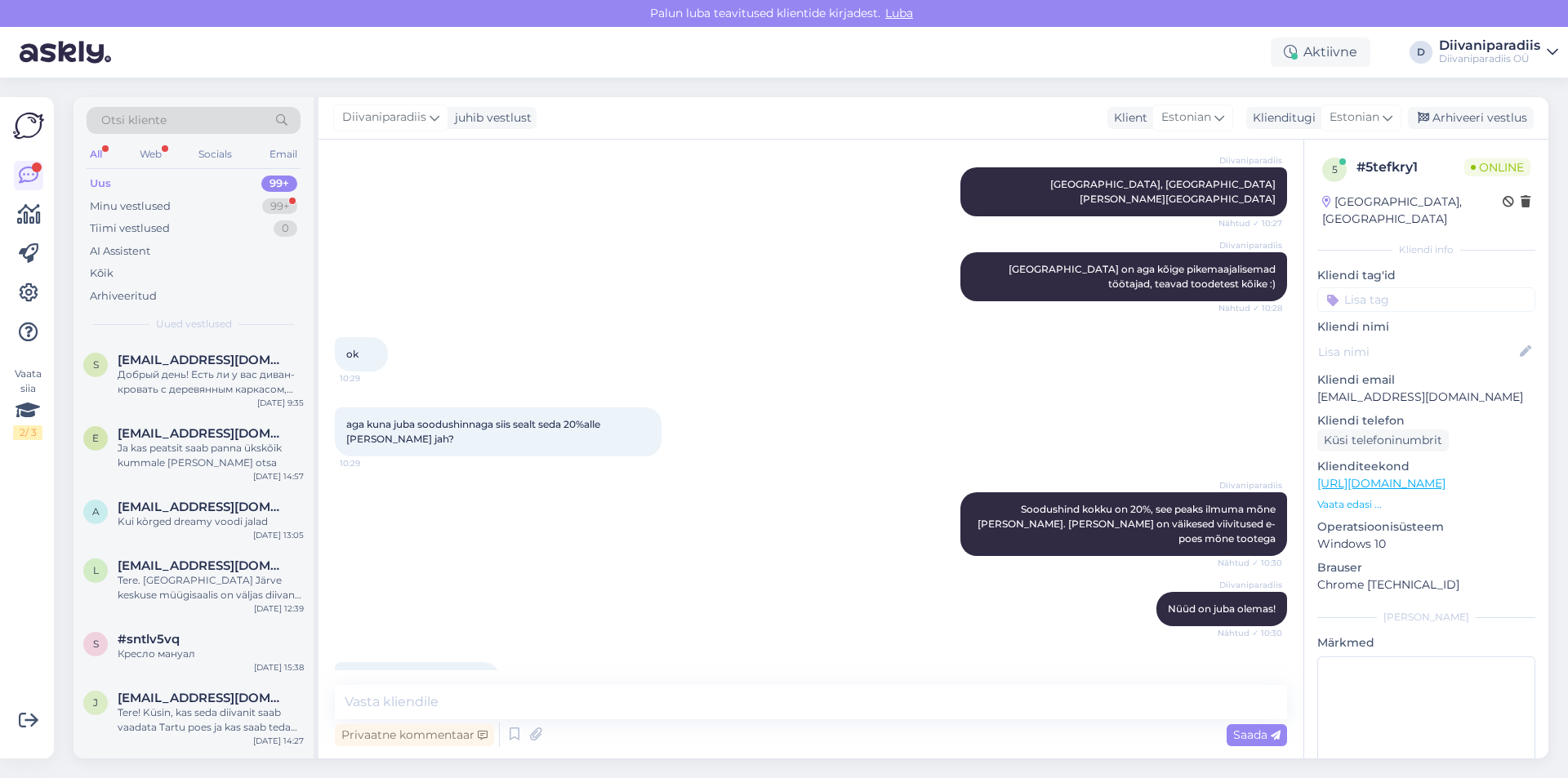
click at [462, 64] on div "Aktiivne D Diivaniparadiis Diivaniparadiis OÜ" at bounding box center [784, 52] width 1568 height 51
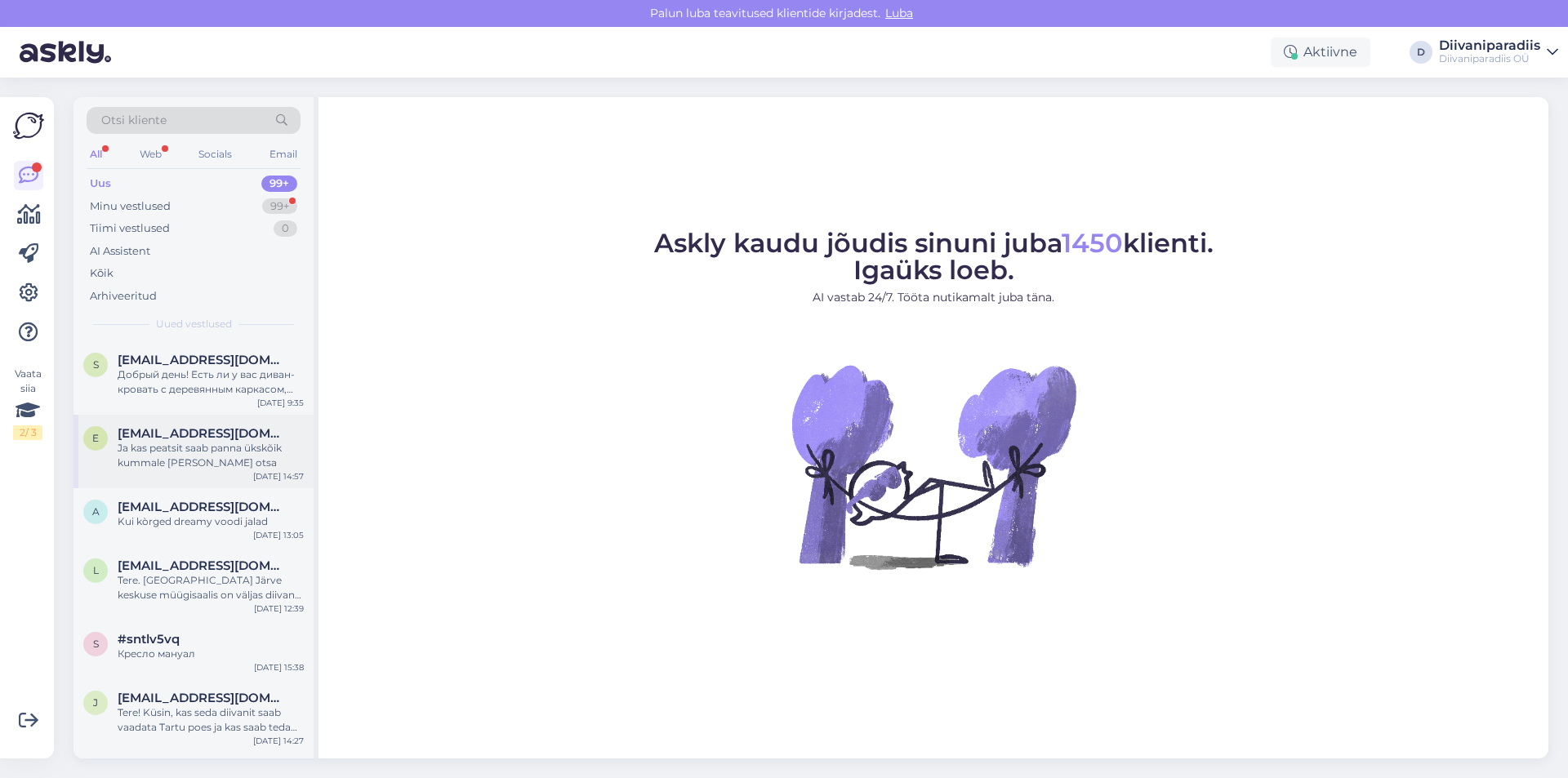
click at [226, 447] on div "Ja kas peatsit saab panna ükskõik kummale [PERSON_NAME] otsa" at bounding box center [211, 456] width 187 height 30
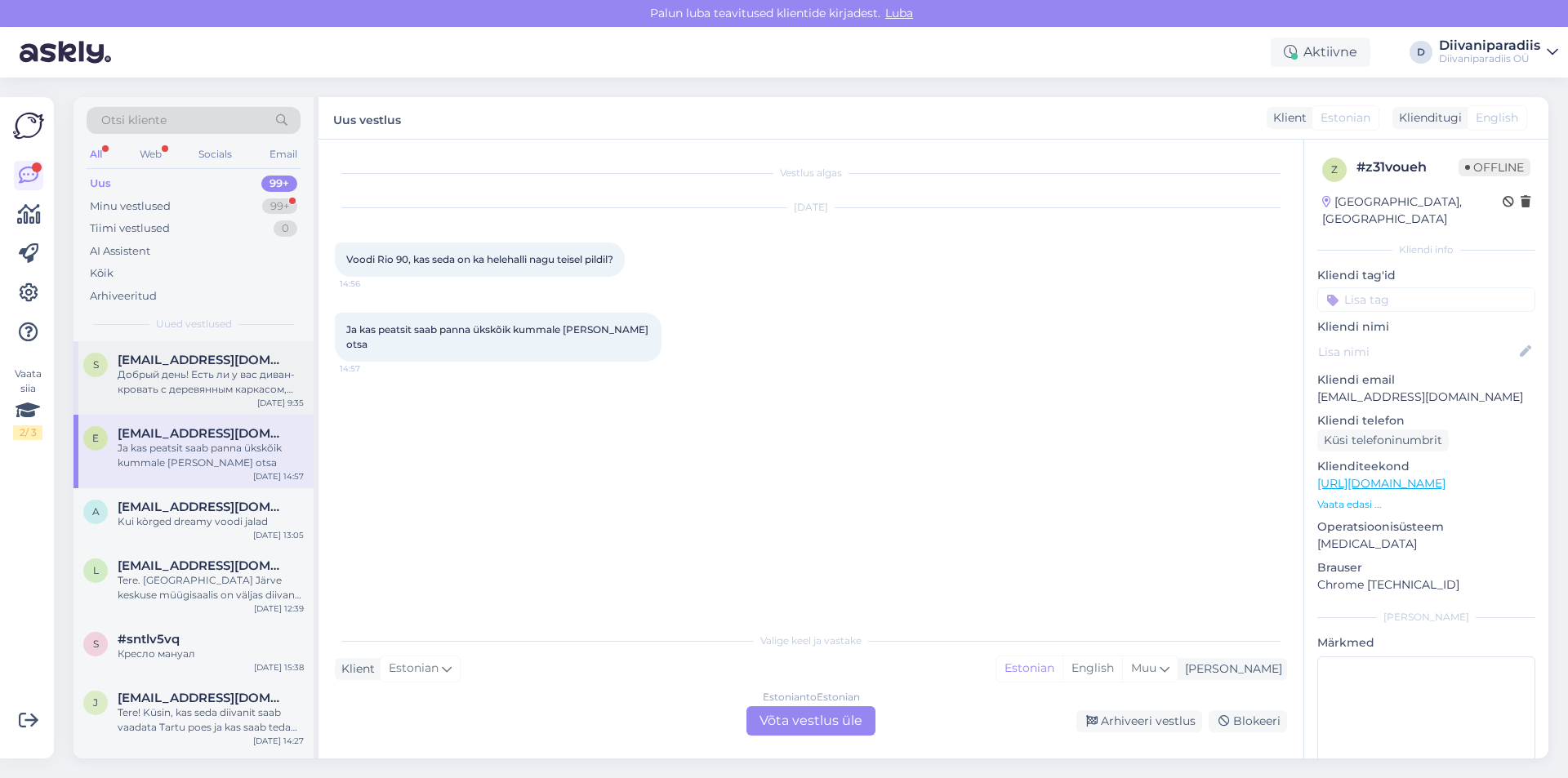
click at [226, 375] on div "Добрый день! Есть ли у вас диван-кровать с деревянным каркасом, который подойдё…" at bounding box center [211, 382] width 187 height 30
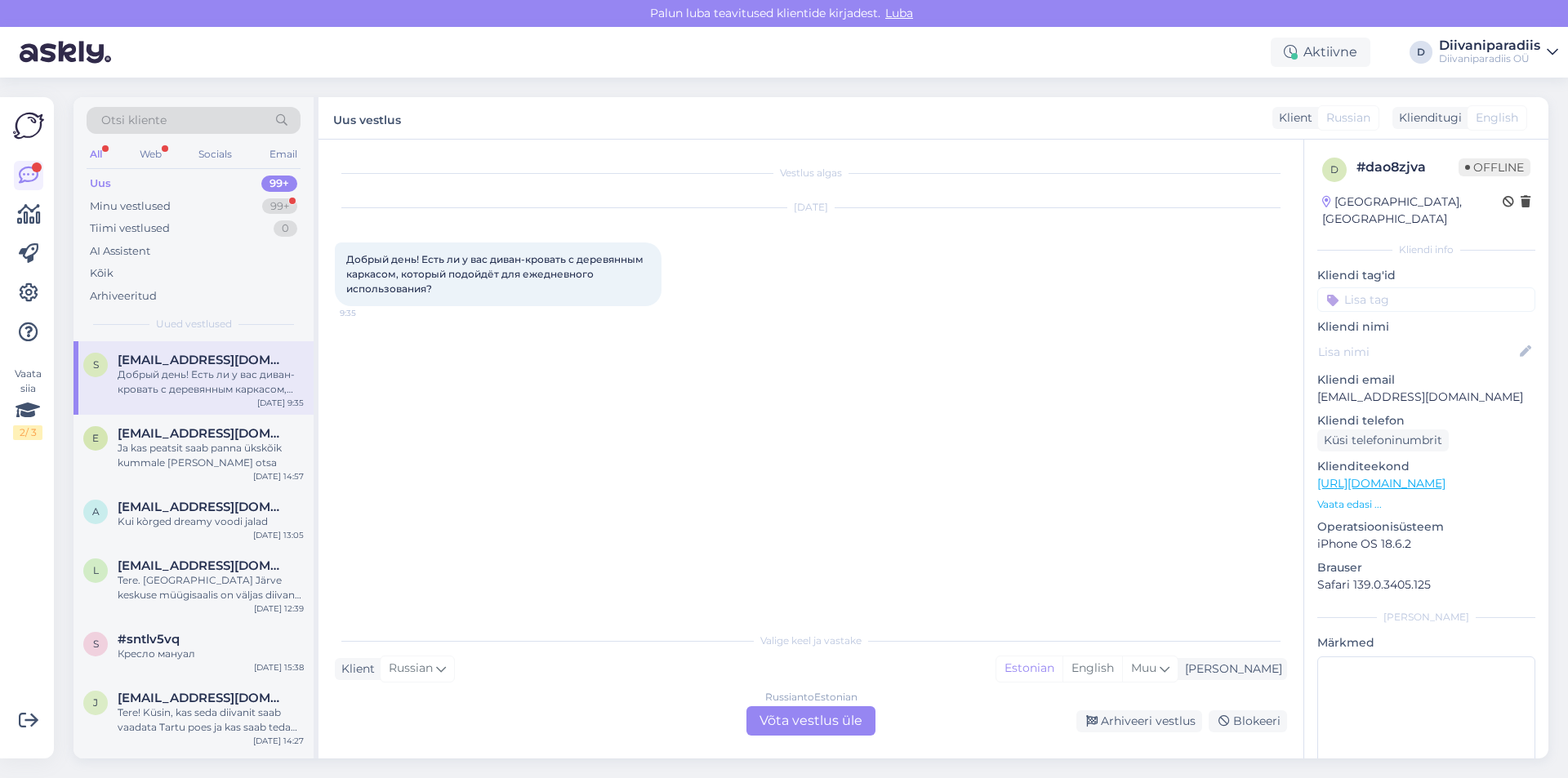
click at [226, 188] on div "Uus 99+" at bounding box center [193, 184] width 214 height 23
click at [216, 180] on div "Uus 99+" at bounding box center [193, 184] width 214 height 23
click at [171, 207] on div "Minu vestlused 99+" at bounding box center [193, 207] width 214 height 23
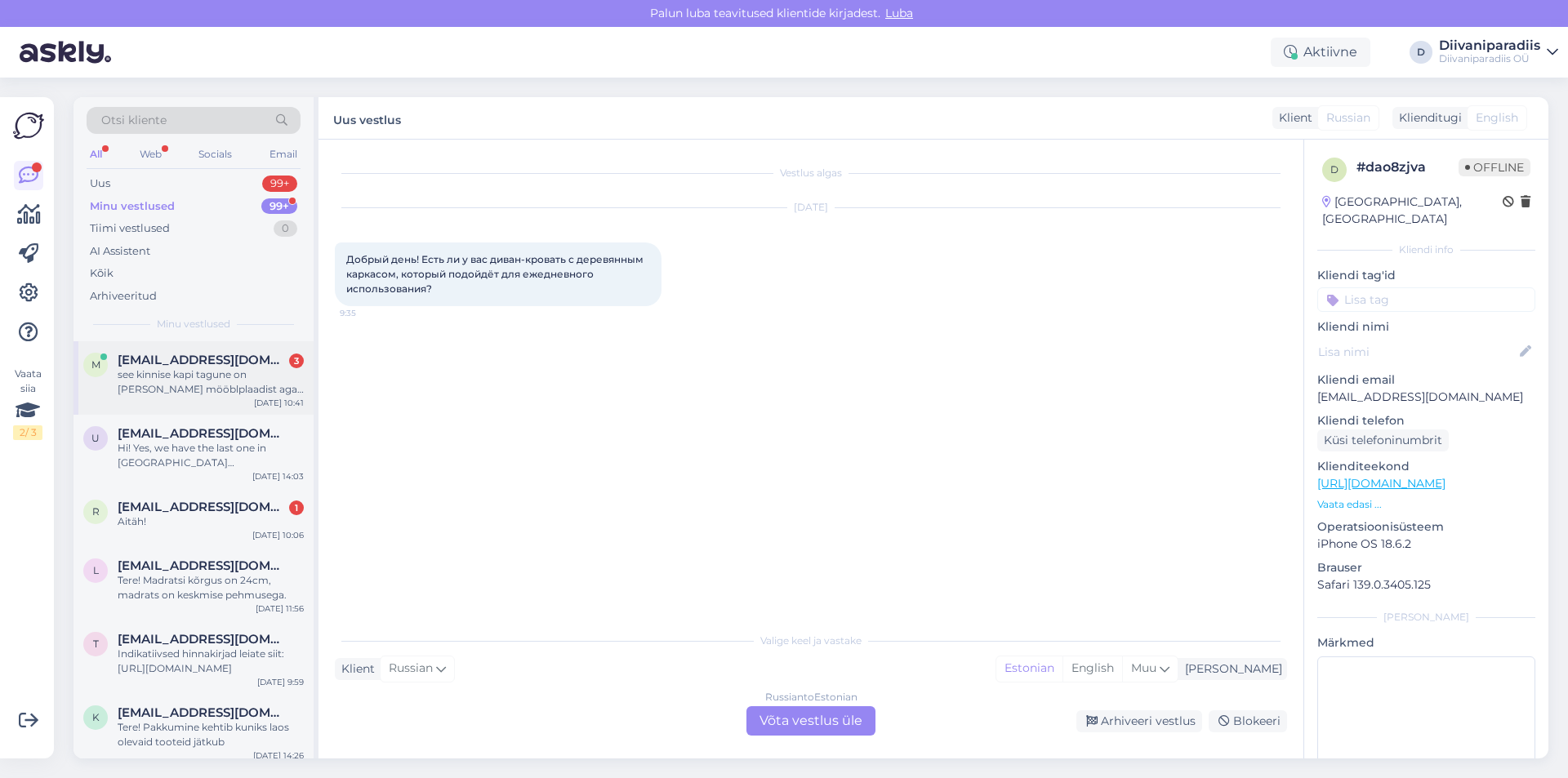
click at [204, 371] on div "see kinnise kapi tagune on [PERSON_NAME] mööblplaadist aga helehalli tooni" at bounding box center [211, 382] width 187 height 30
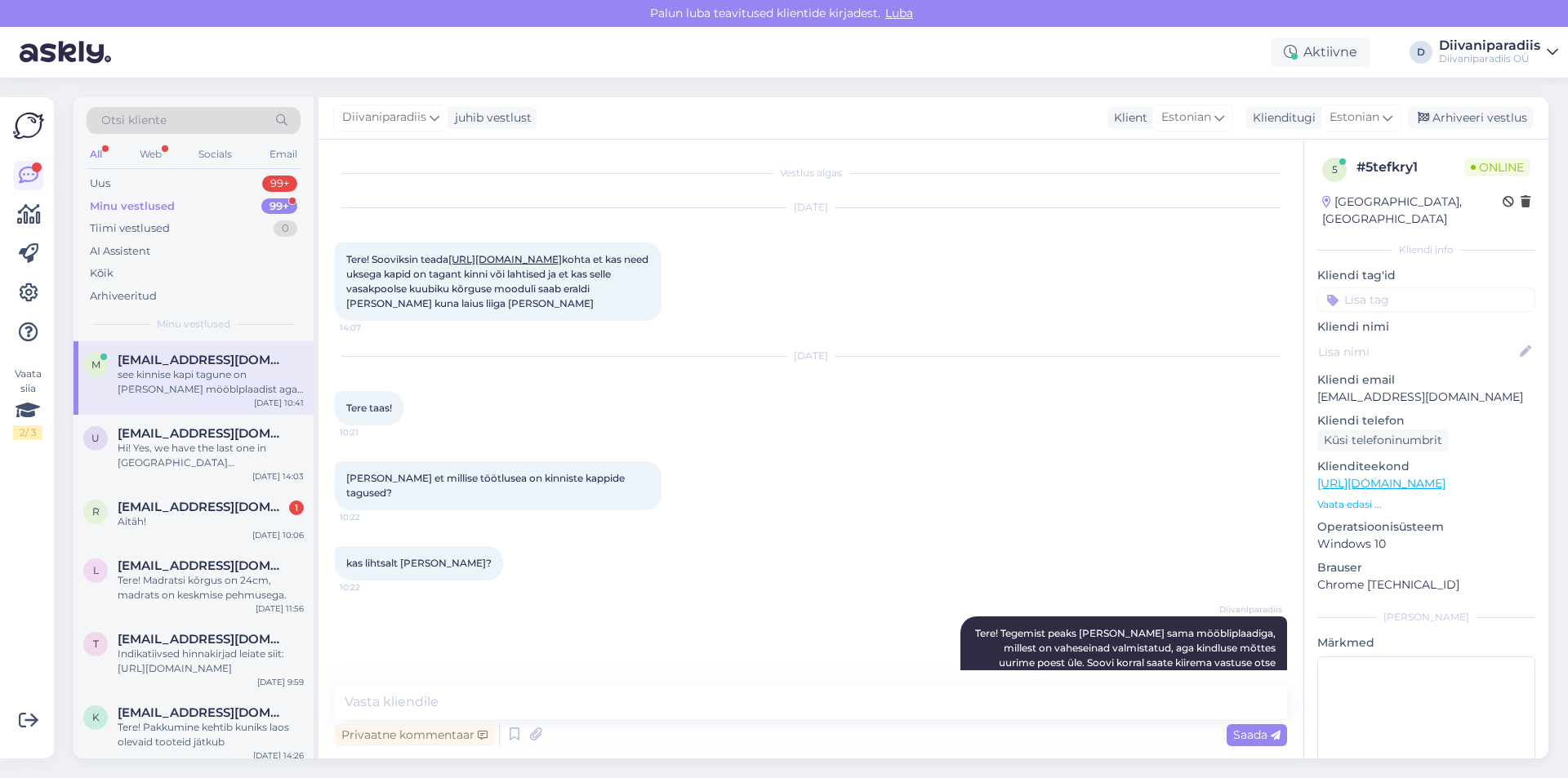
scroll to position [930, 0]
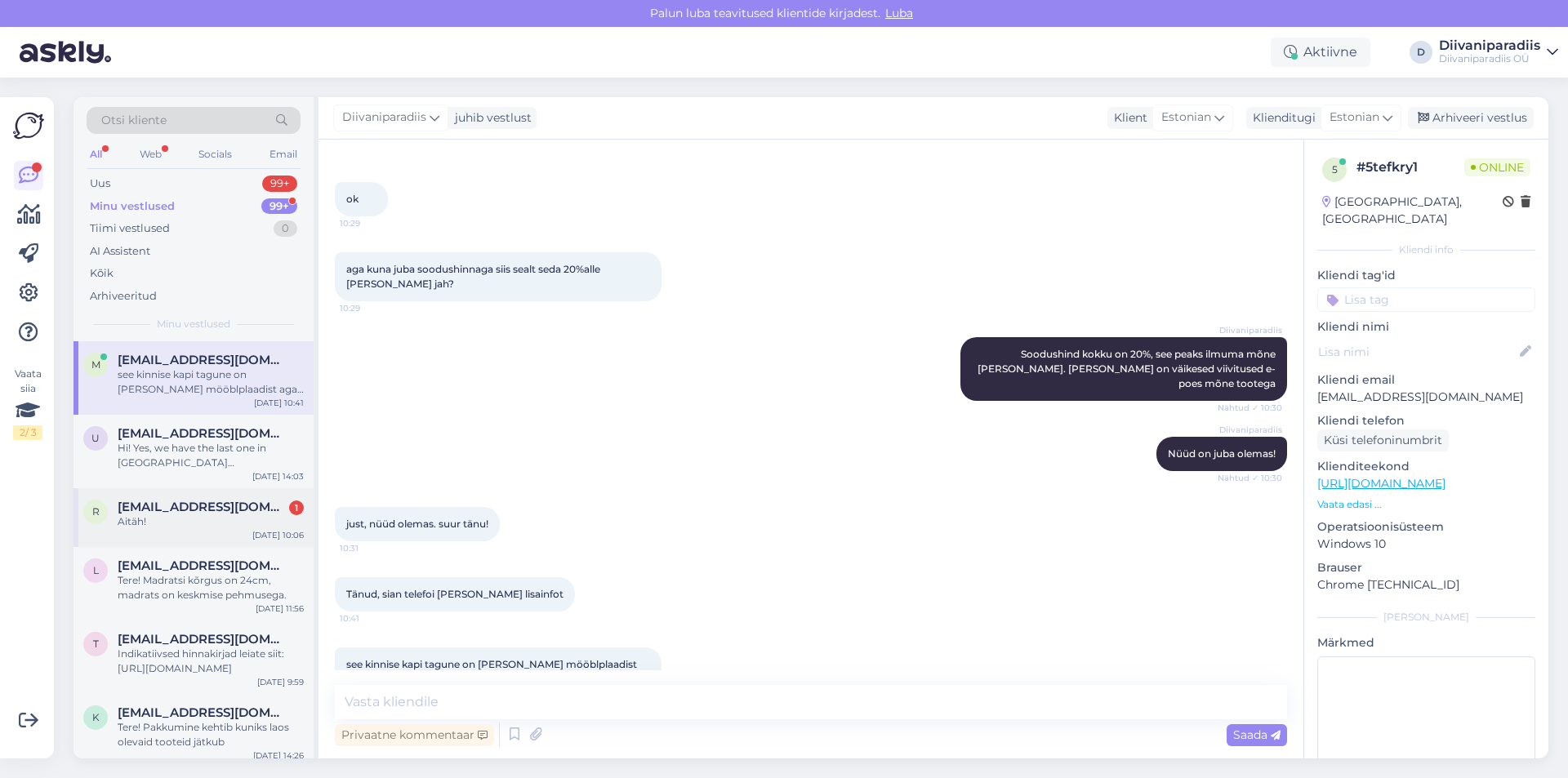
click at [176, 529] on div "Aitäh!" at bounding box center [211, 521] width 187 height 14
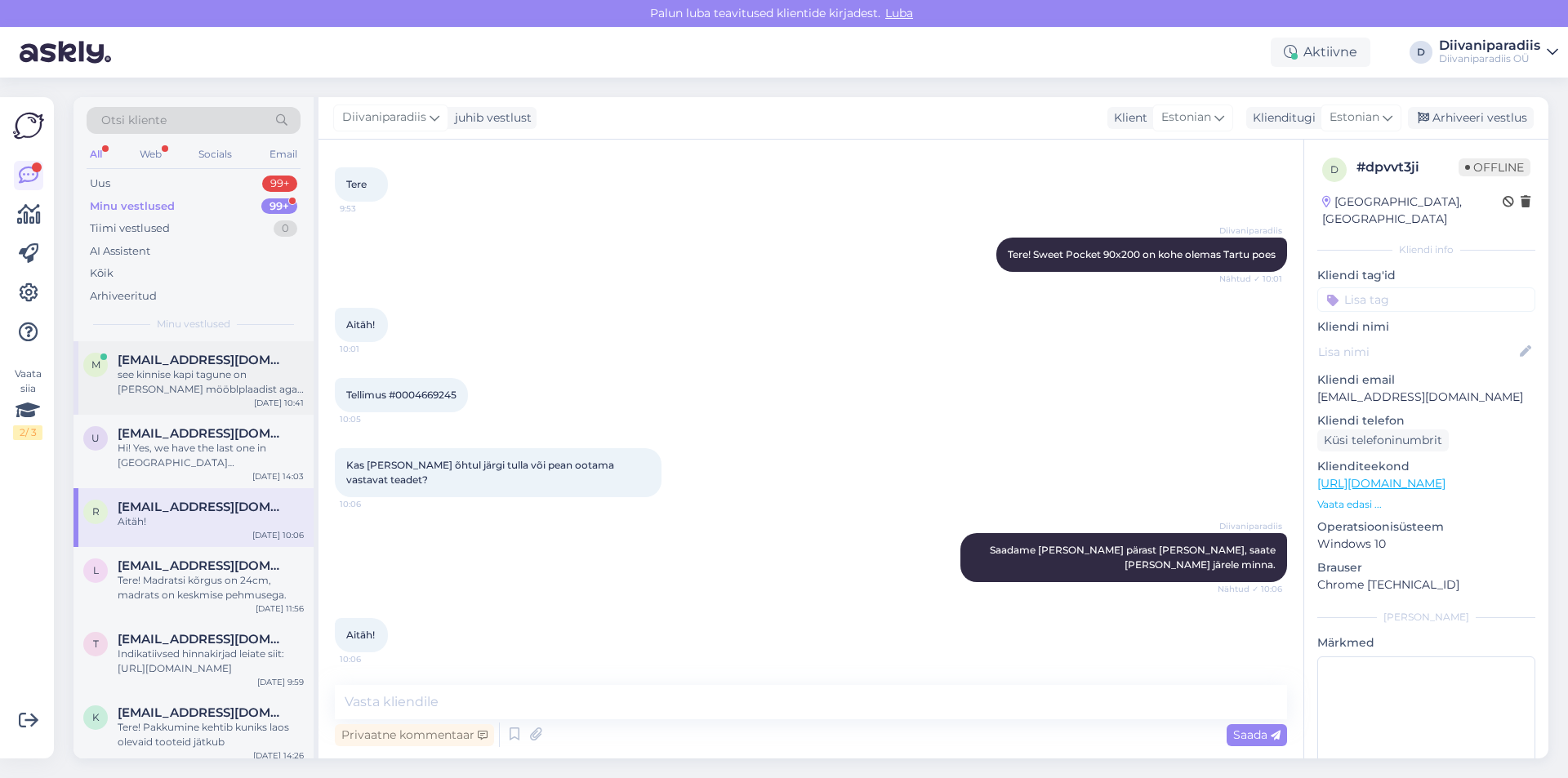
click at [213, 385] on div "see kinnise kapi tagune on [PERSON_NAME] mööblplaadist aga helehalli tooni" at bounding box center [211, 382] width 187 height 30
